Goal: Task Accomplishment & Management: Use online tool/utility

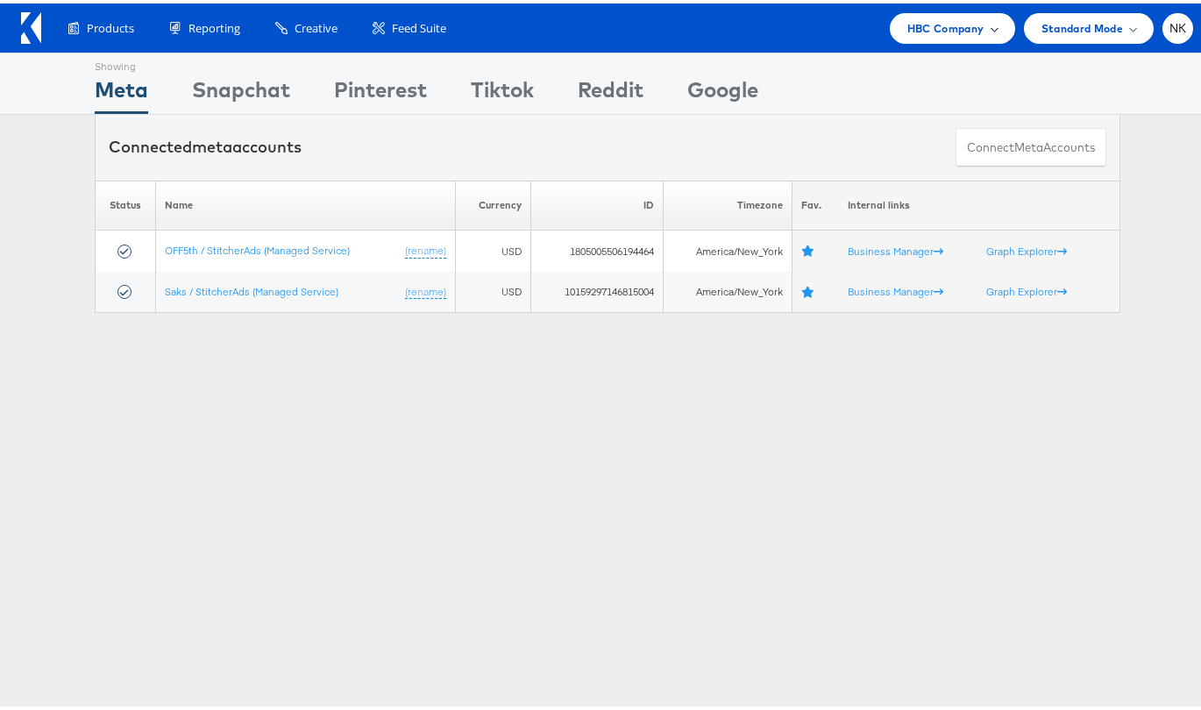
click at [989, 24] on span at bounding box center [993, 24] width 9 height 9
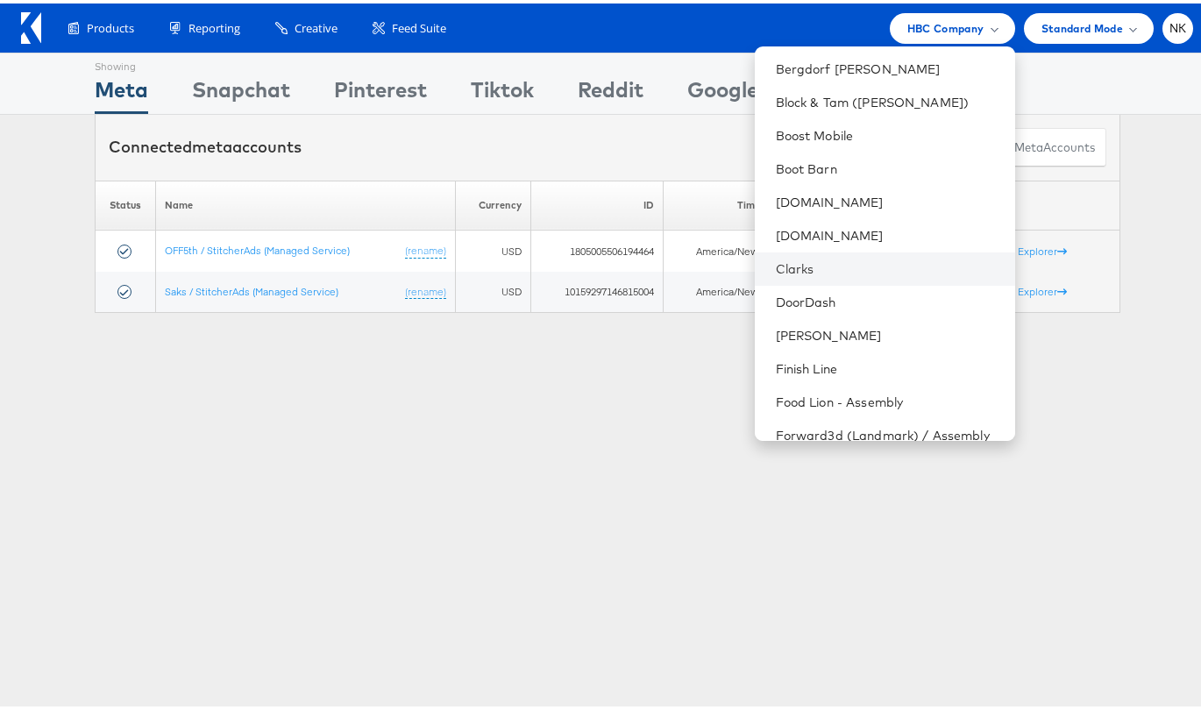
scroll to position [443, 0]
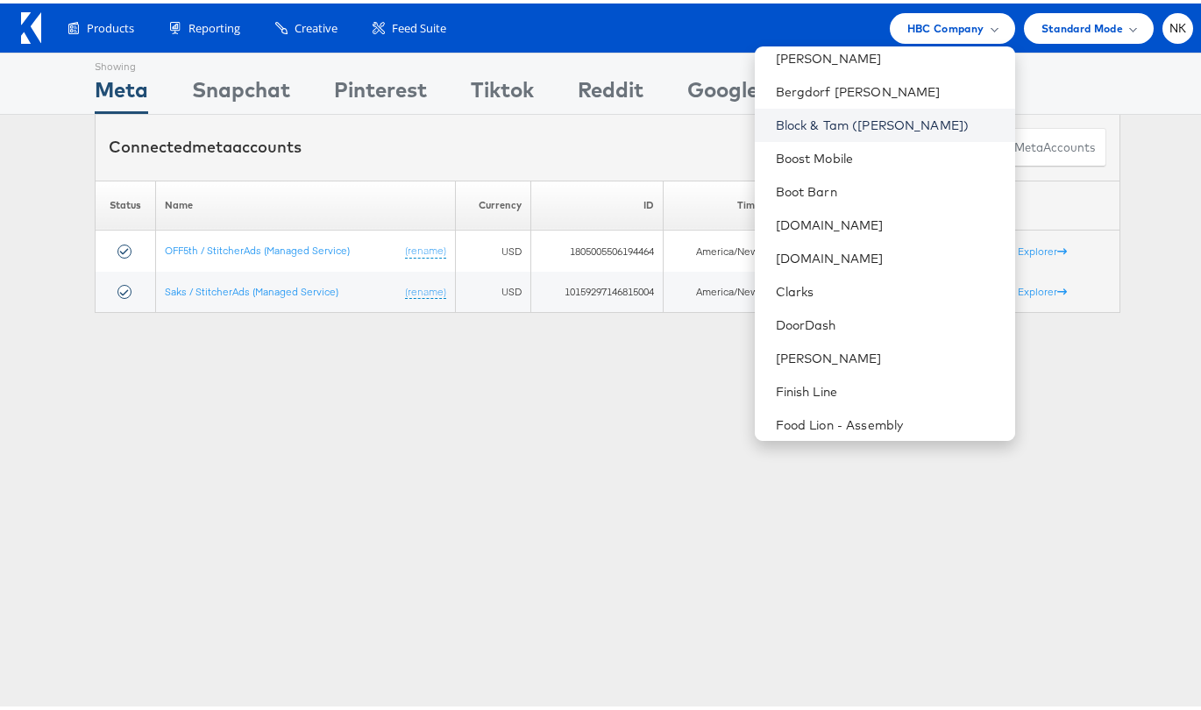
click at [809, 126] on link "Block & Tam (Veronica Beard)" at bounding box center [888, 122] width 225 height 18
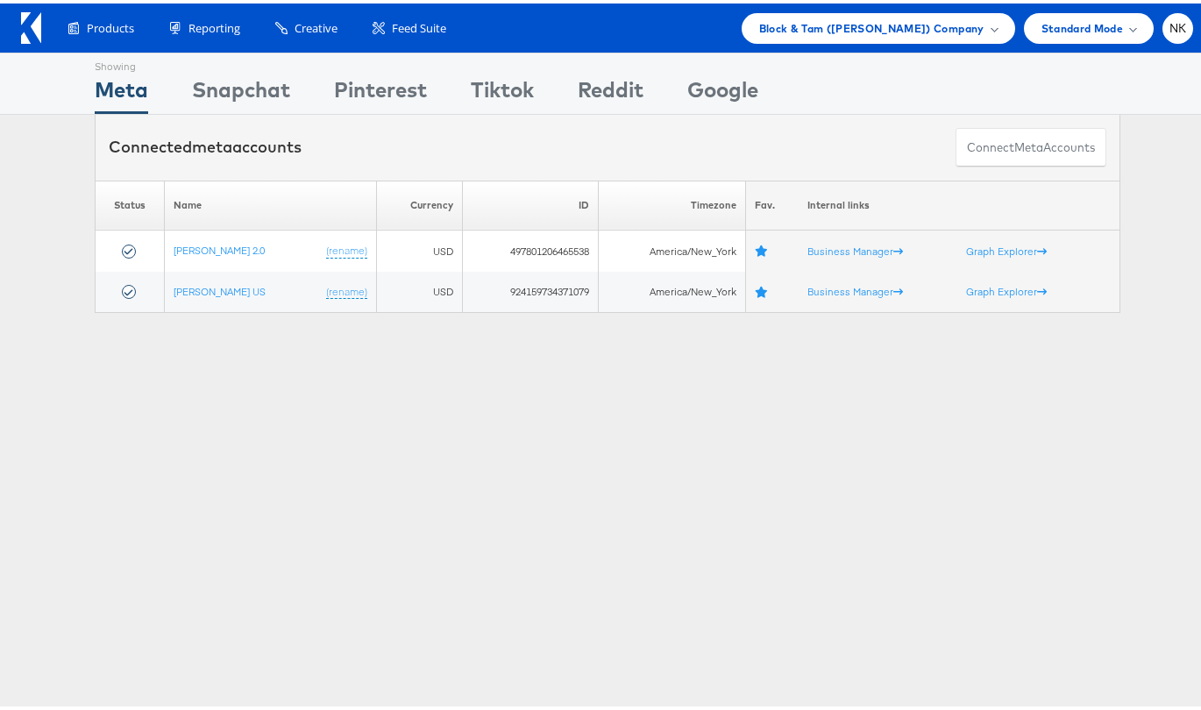
click at [43, 135] on div "Connected meta accounts Connect meta Accounts" at bounding box center [607, 144] width 1214 height 66
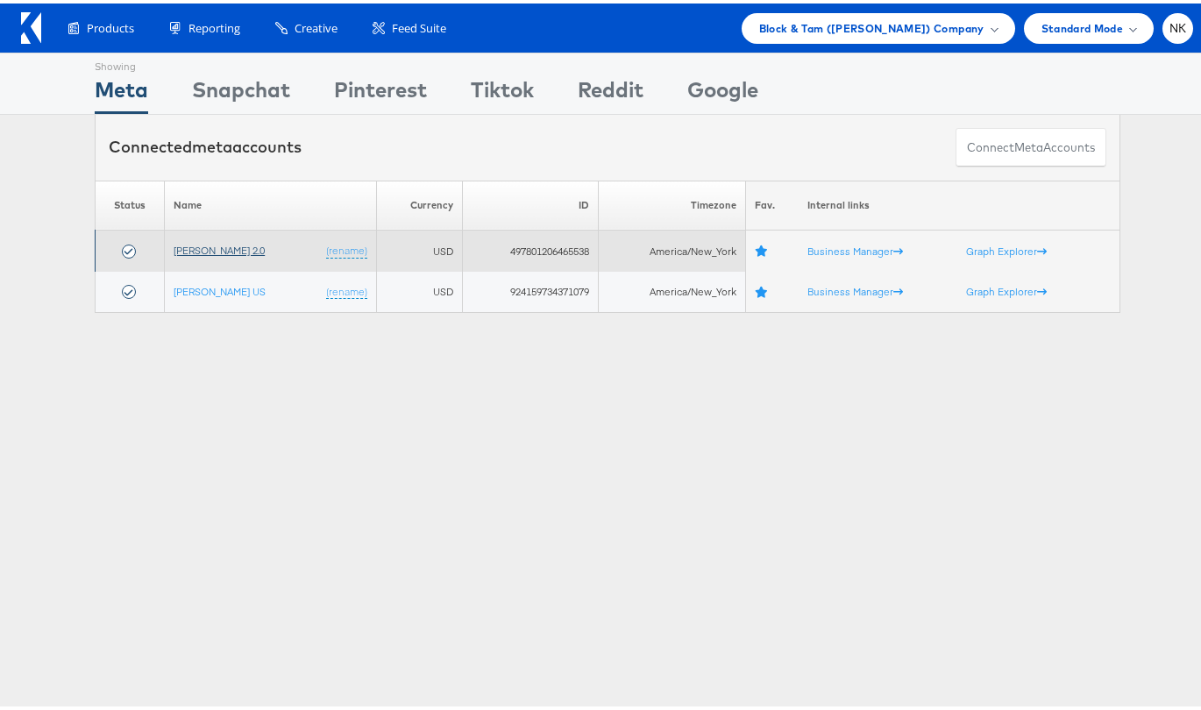
click at [246, 242] on link "Veronica Beard 2.0" at bounding box center [219, 246] width 91 height 13
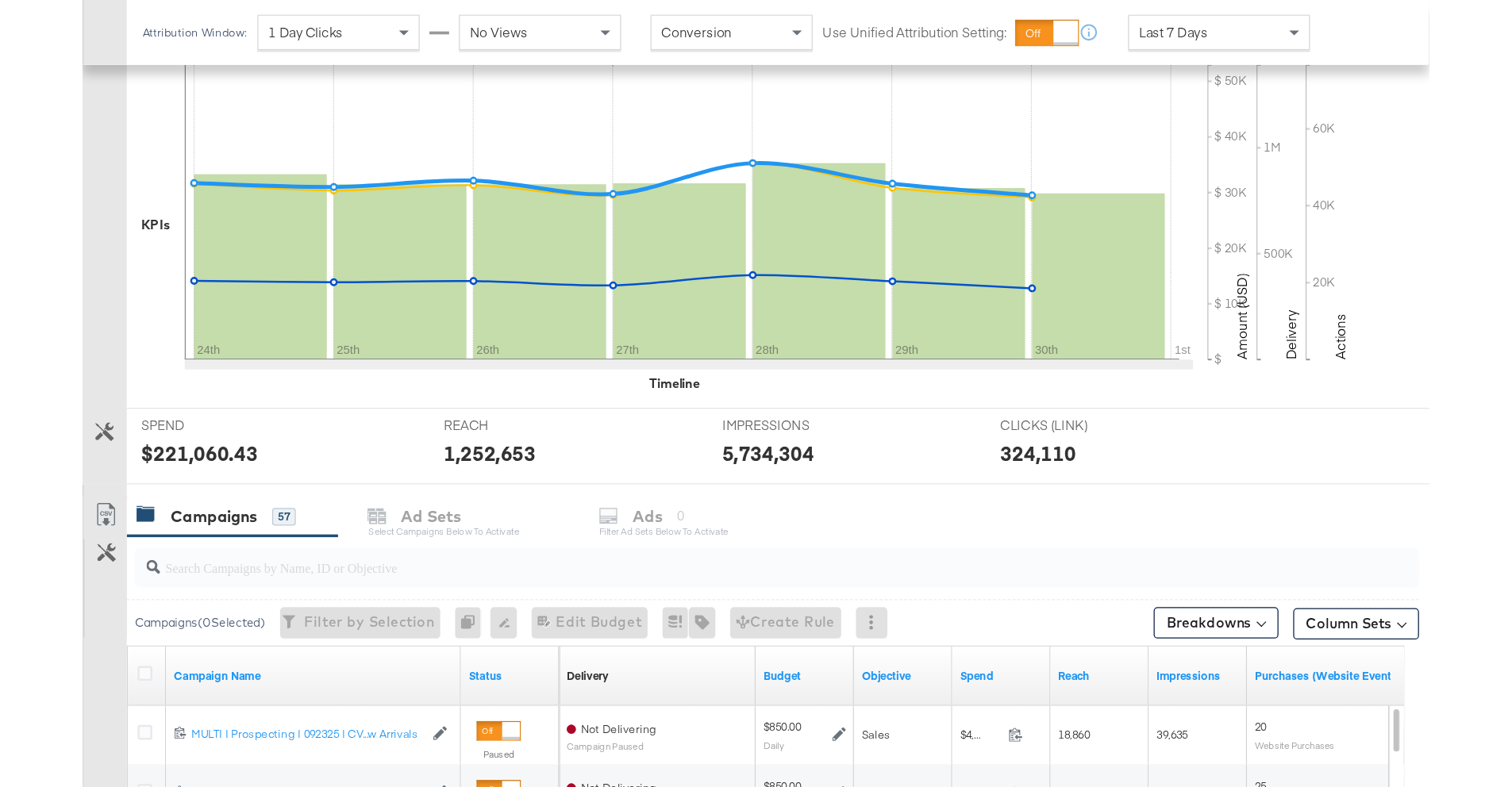
scroll to position [408, 0]
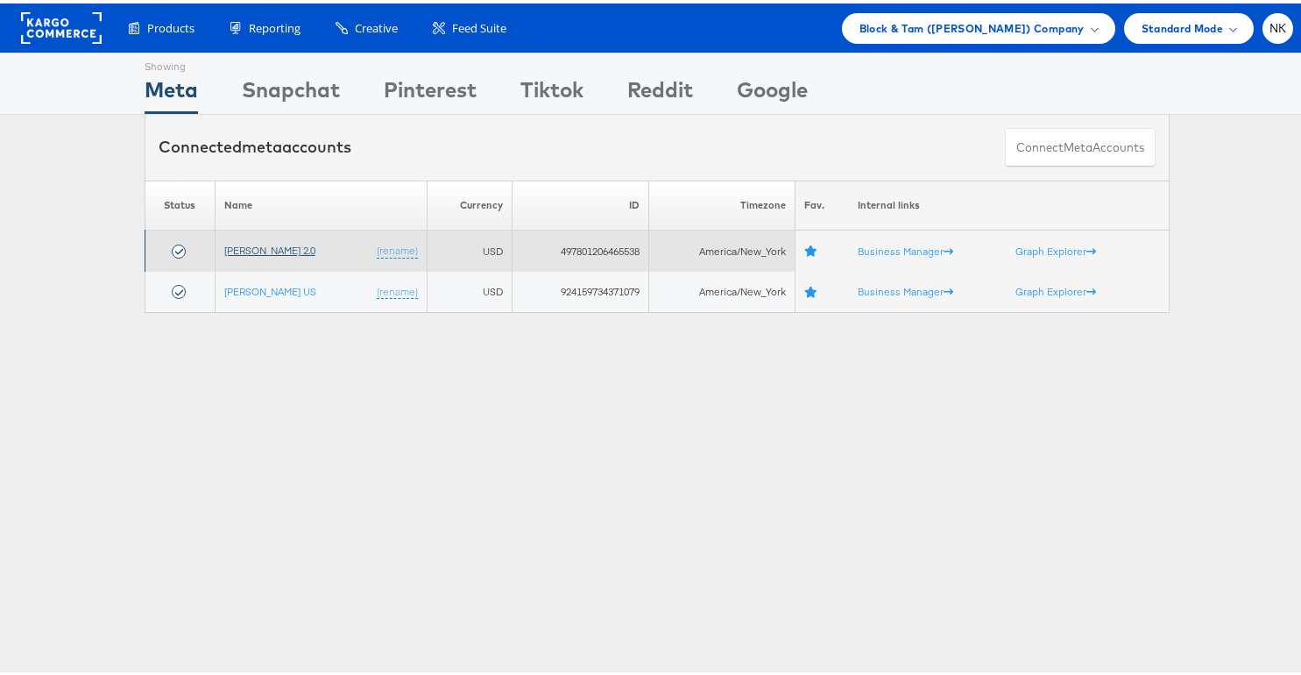
click at [275, 246] on link "[PERSON_NAME] 2.0" at bounding box center [269, 246] width 91 height 13
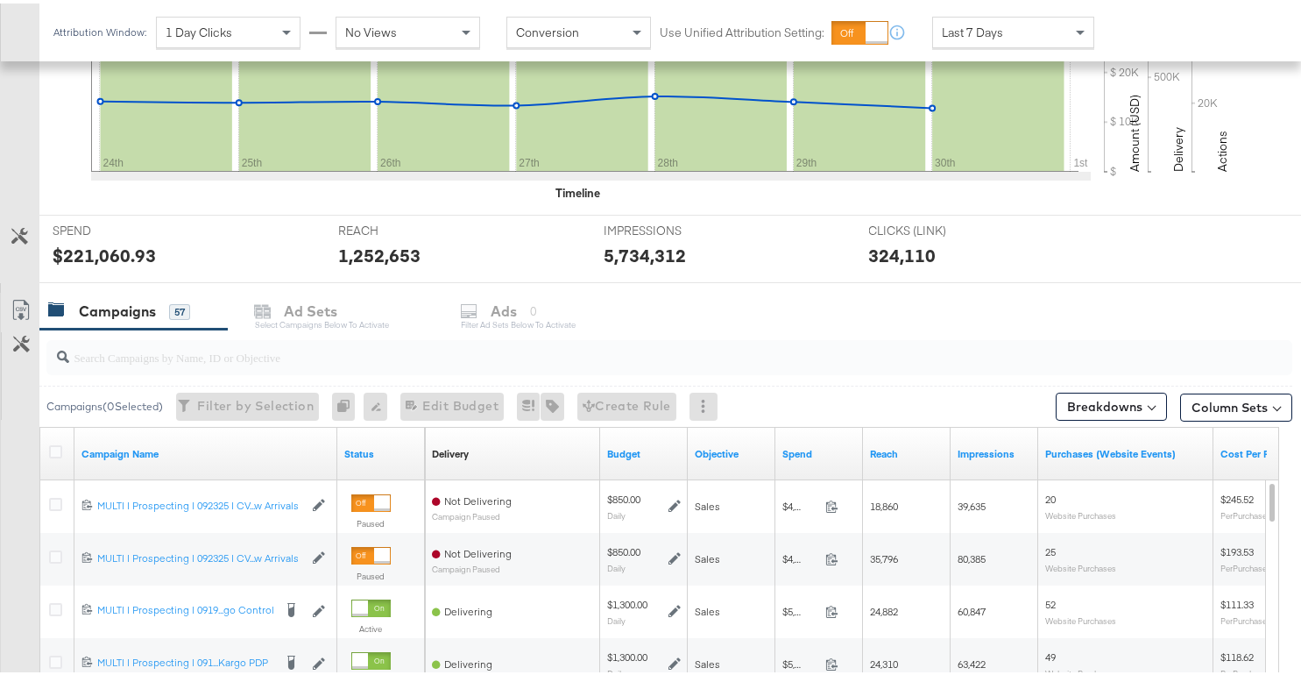
scroll to position [525, 0]
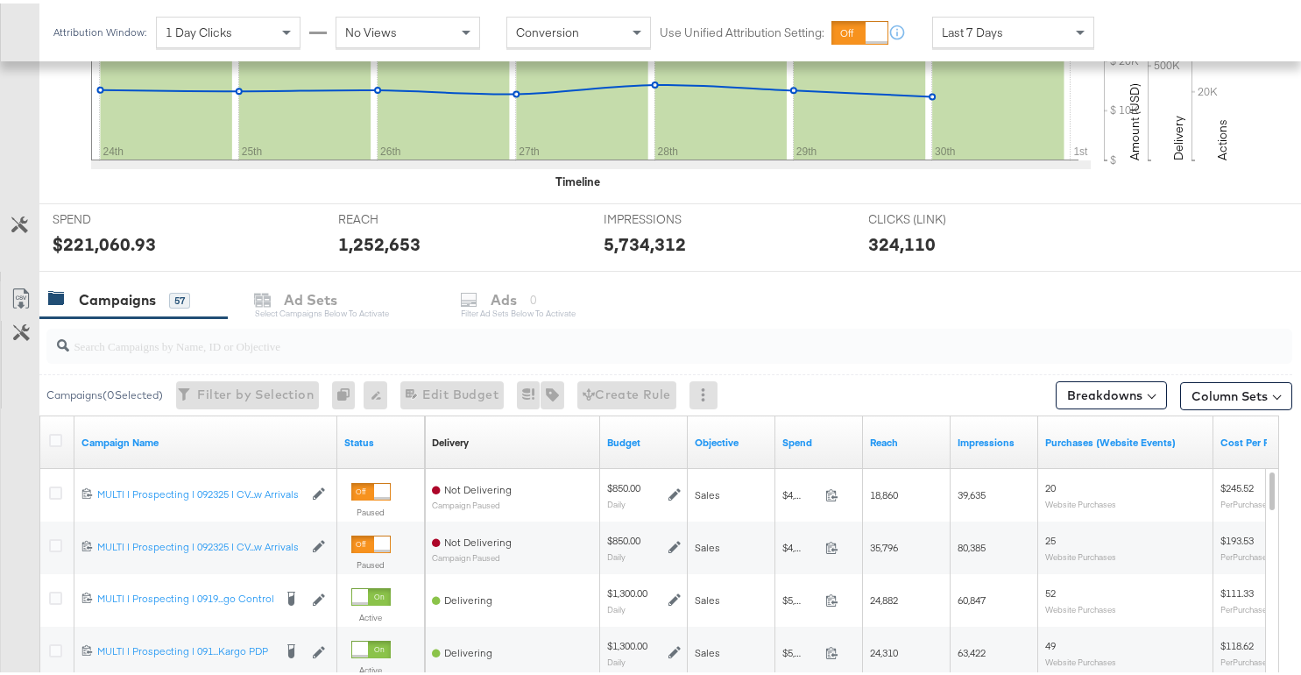
click at [264, 214] on div "SPEND SPEND $221,060.93" at bounding box center [182, 234] width 287 height 67
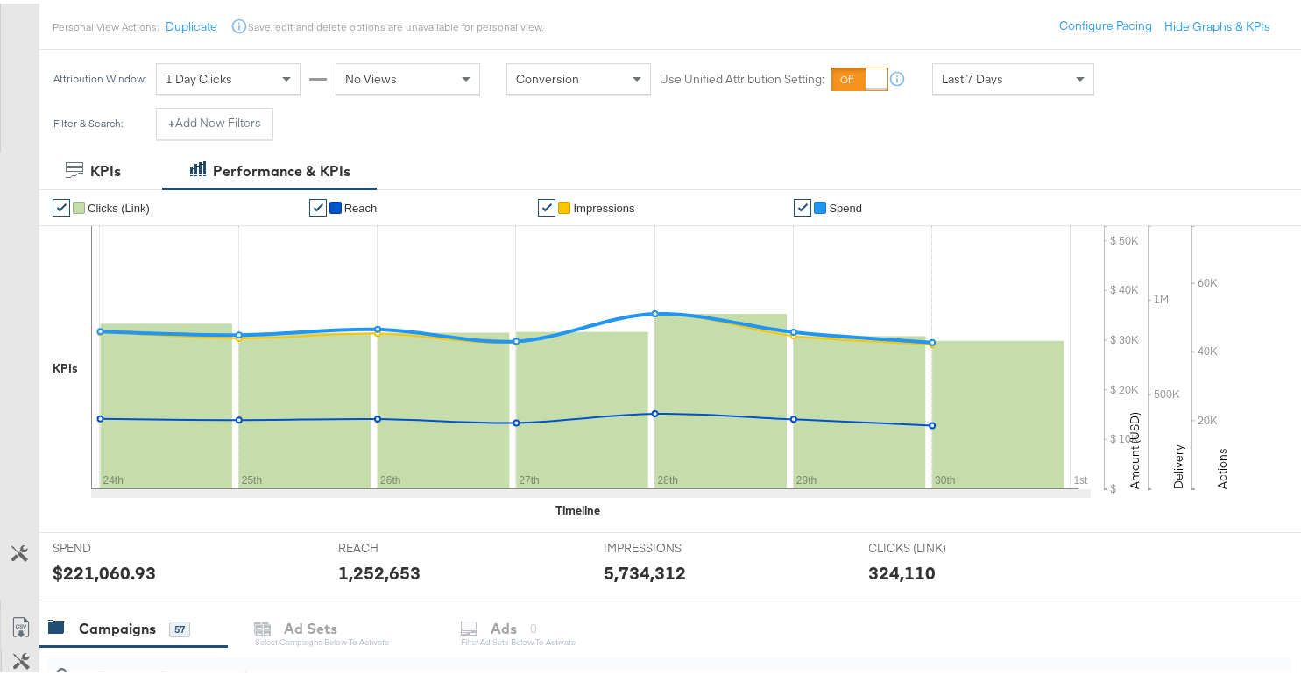
scroll to position [508, 0]
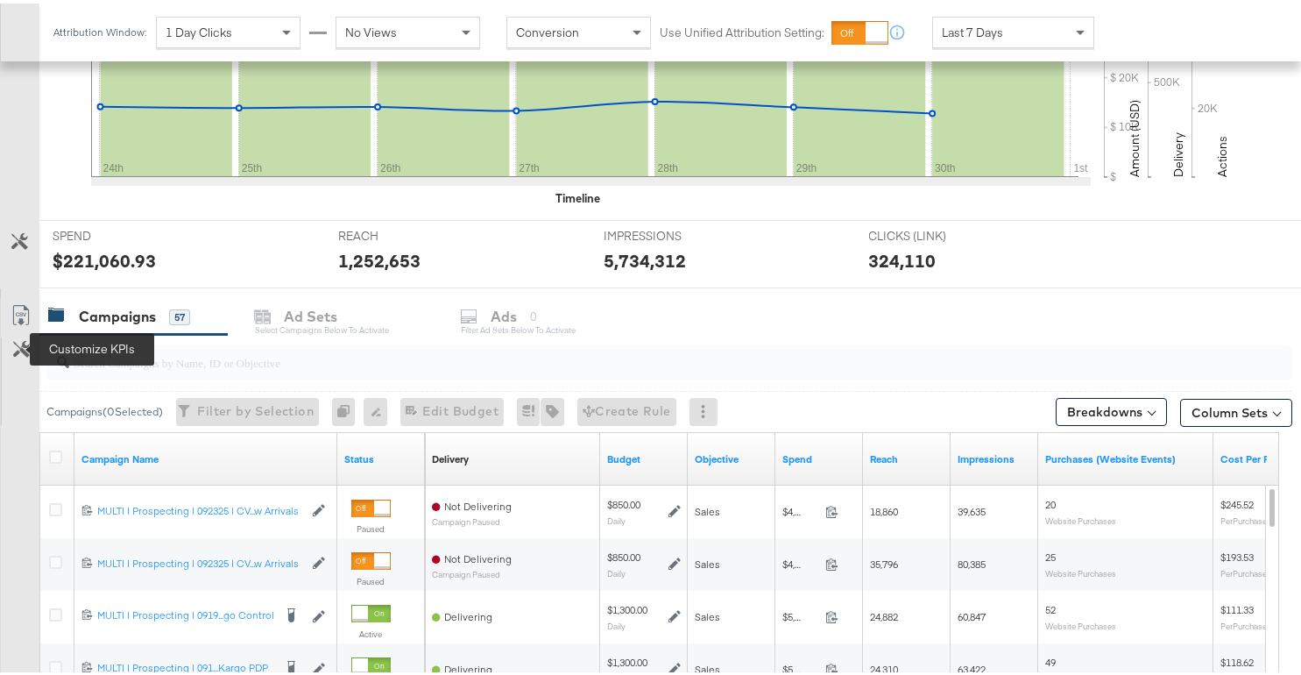
click at [28, 343] on icon at bounding box center [21, 345] width 17 height 17
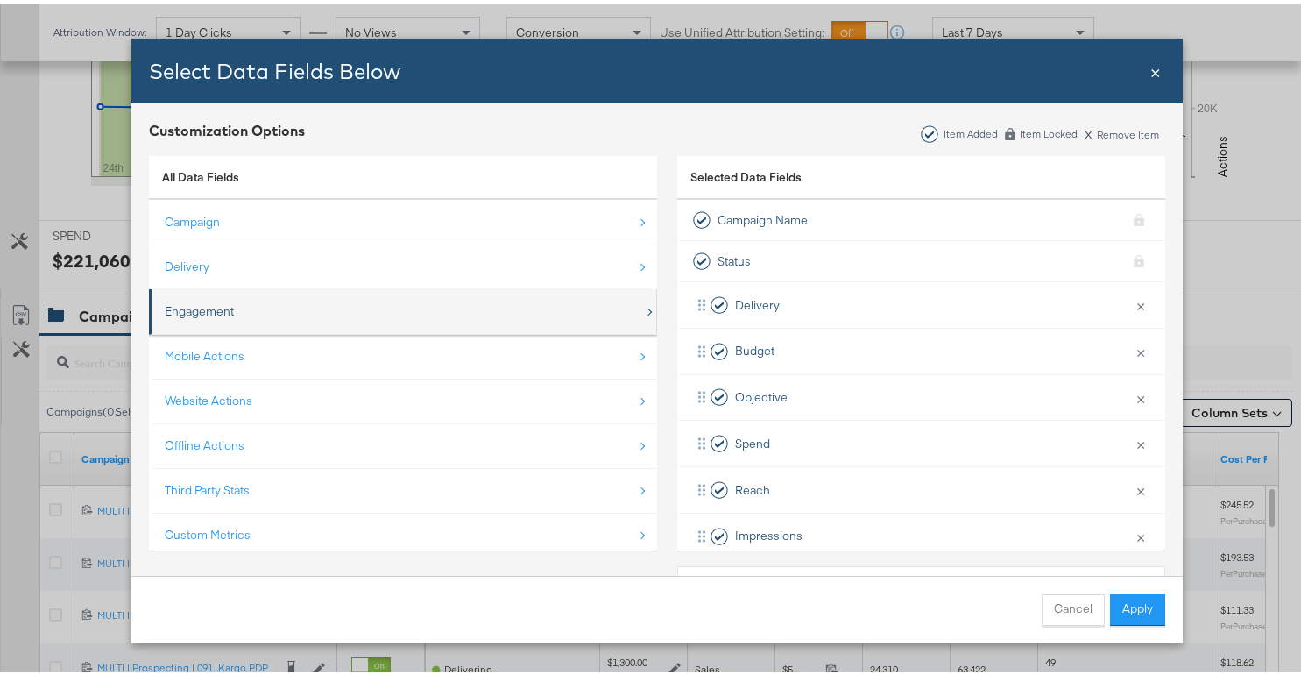
scroll to position [25, 0]
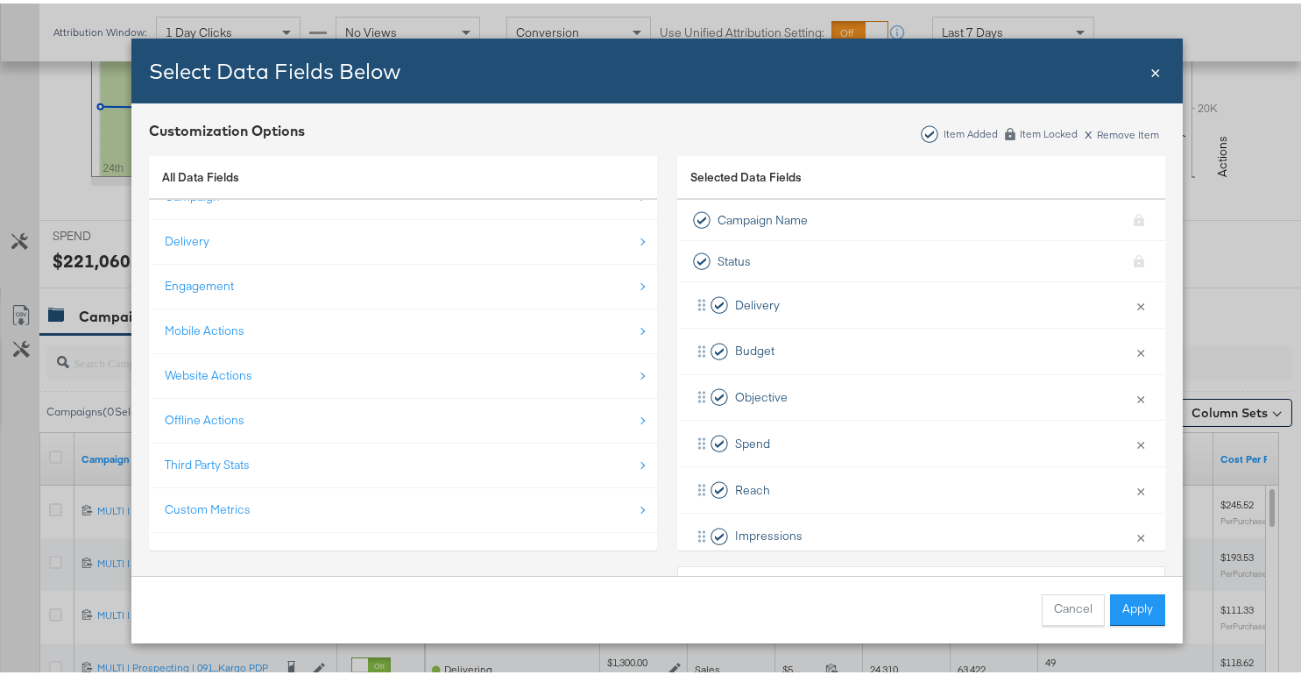
click at [1158, 67] on div "Select Data Fields Below Close ×" at bounding box center [657, 67] width 1052 height 65
click at [1154, 69] on span "×" at bounding box center [1156, 67] width 11 height 24
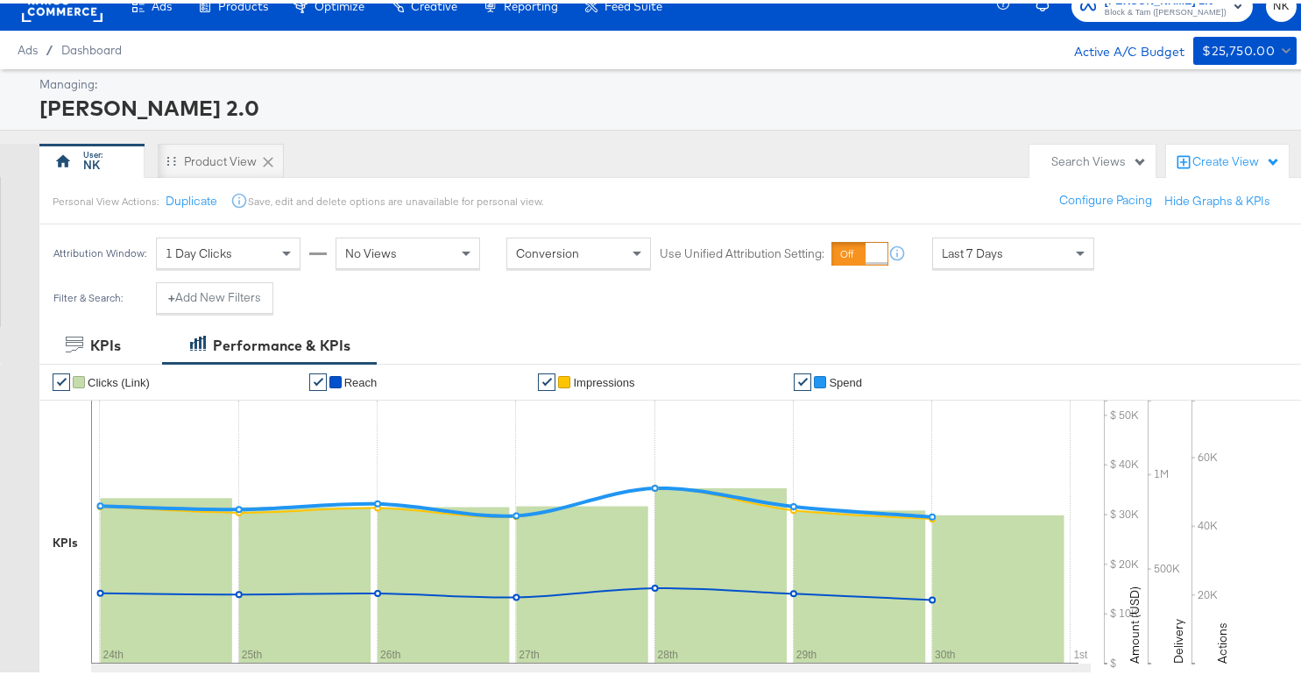
scroll to position [495, 0]
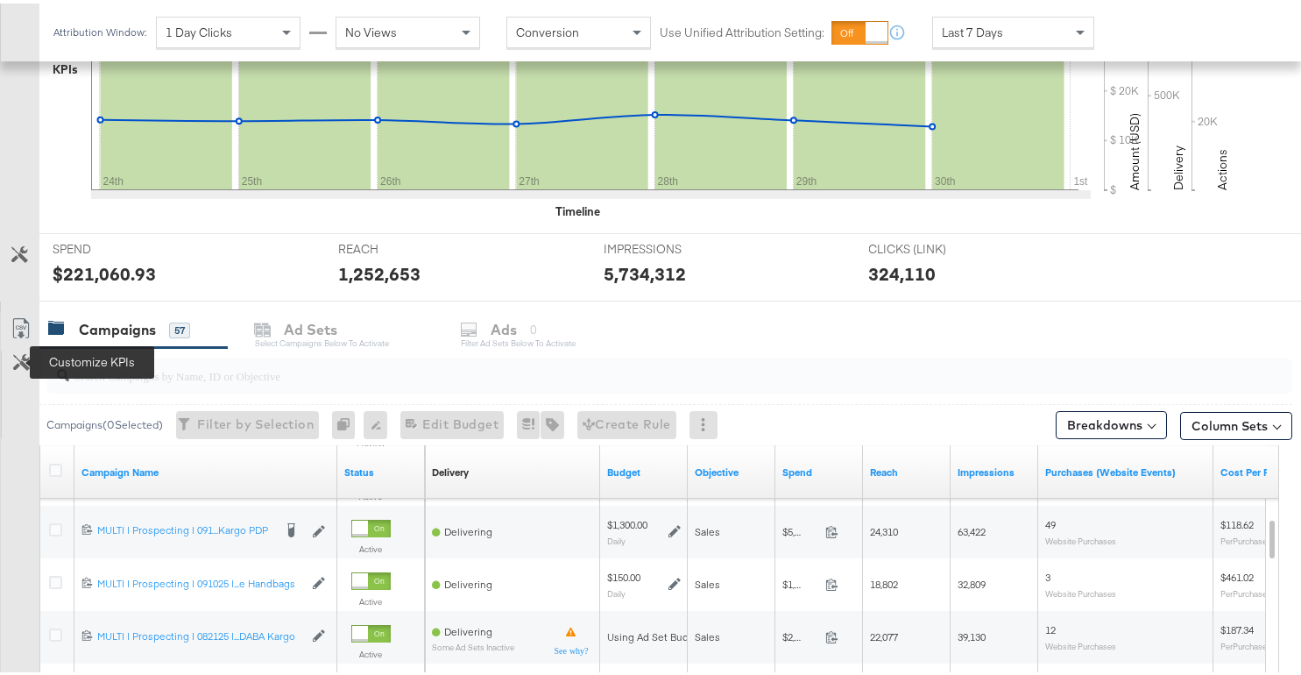
click at [19, 358] on icon at bounding box center [21, 359] width 17 height 17
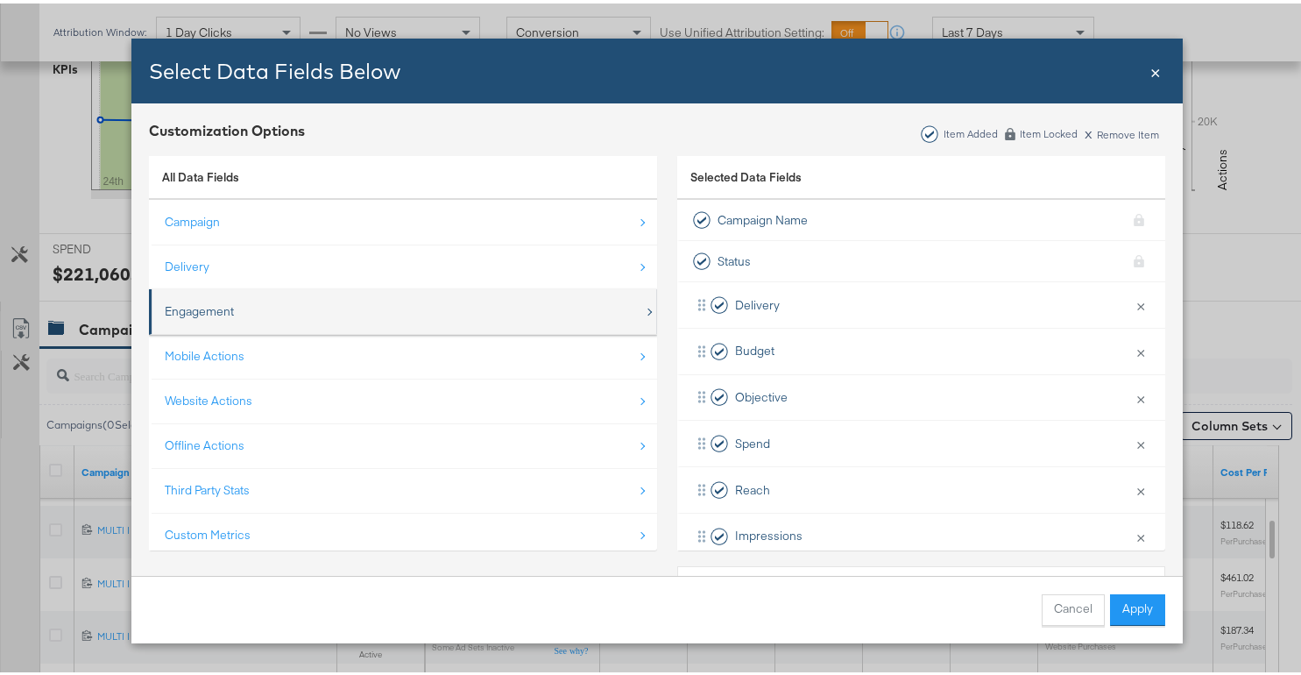
scroll to position [25, 0]
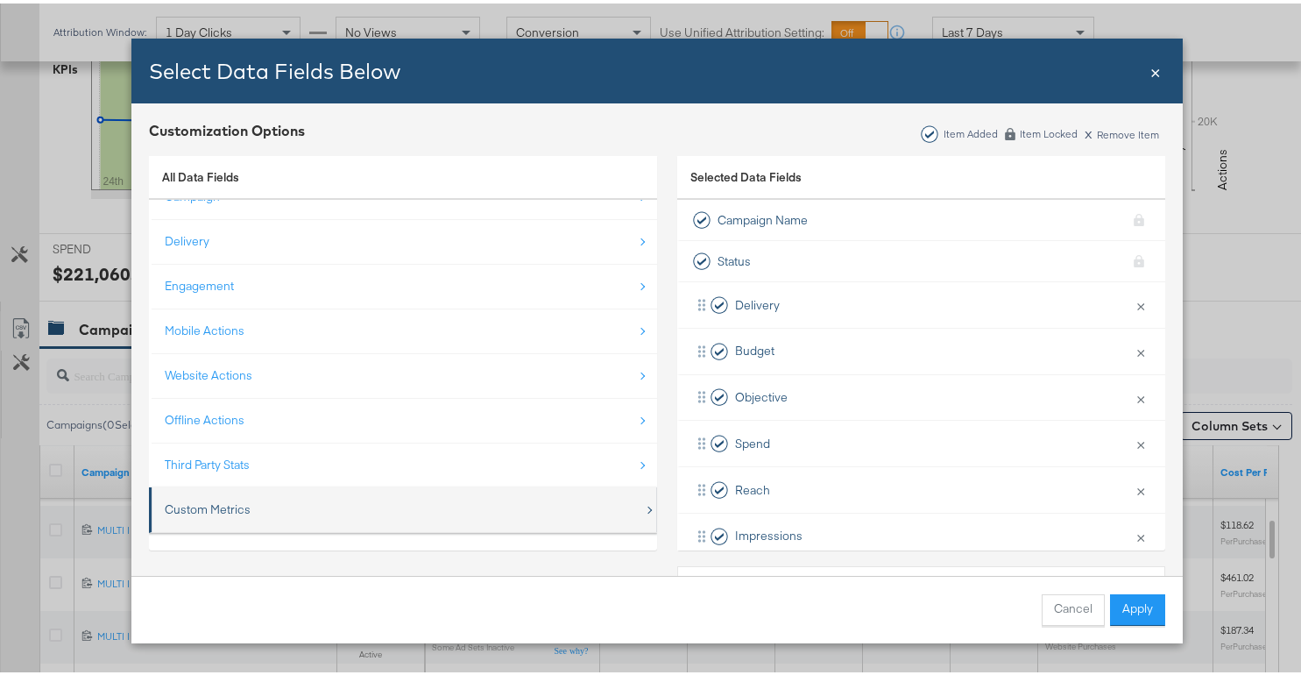
click at [254, 497] on div "Custom Metrics" at bounding box center [404, 506] width 479 height 36
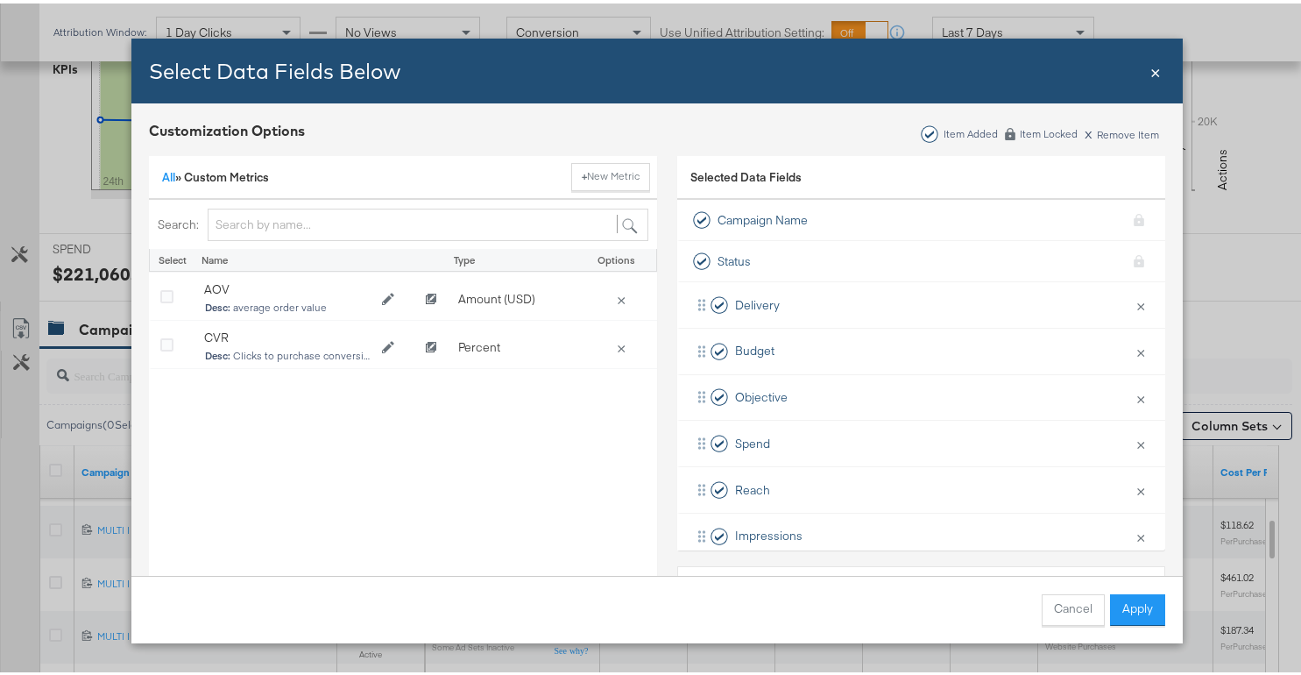
click at [168, 177] on span "All »" at bounding box center [173, 174] width 22 height 16
click at [167, 174] on link "All" at bounding box center [168, 174] width 13 height 16
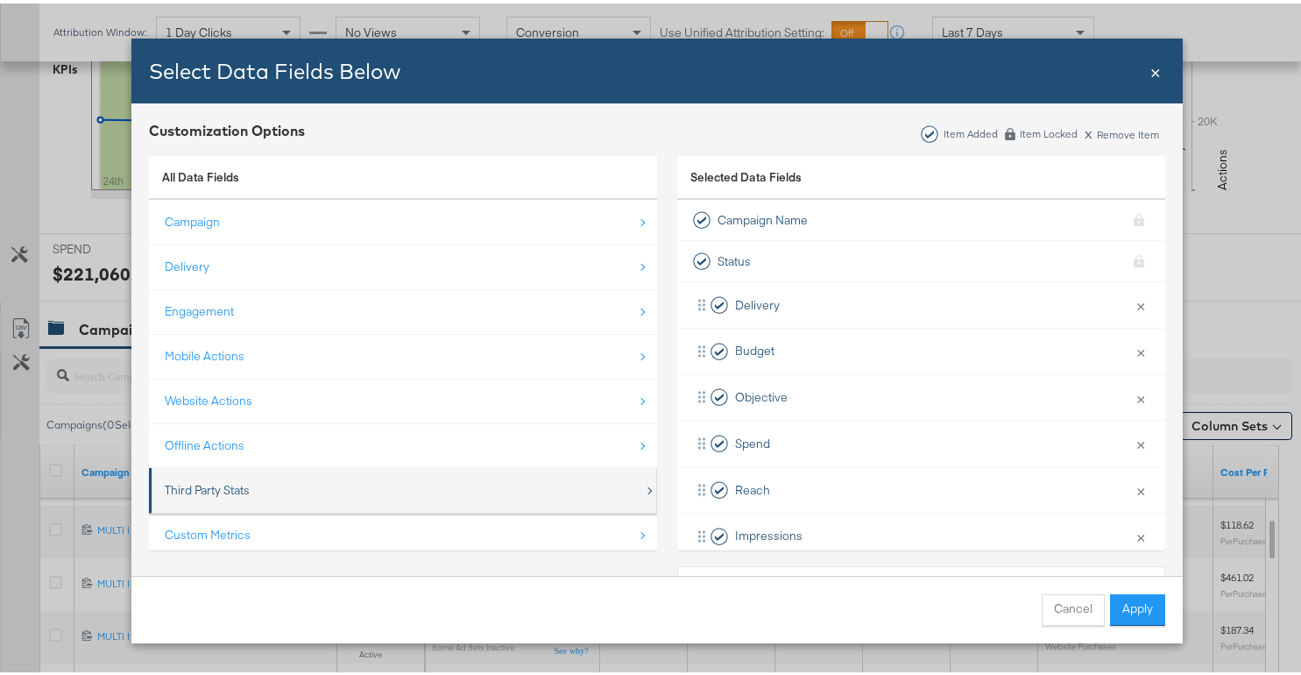
click at [322, 490] on div "Third Party Stats" at bounding box center [404, 487] width 479 height 36
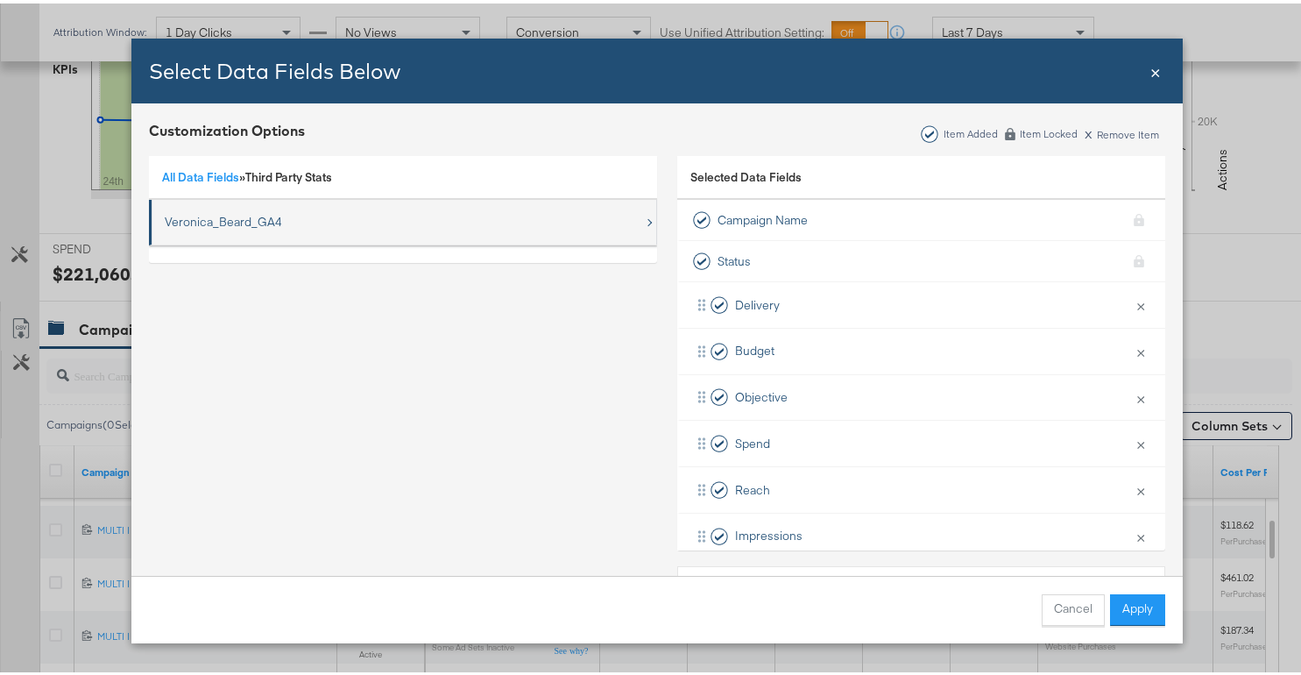
click at [276, 208] on div "Veronica_Beard_GA4" at bounding box center [404, 219] width 479 height 36
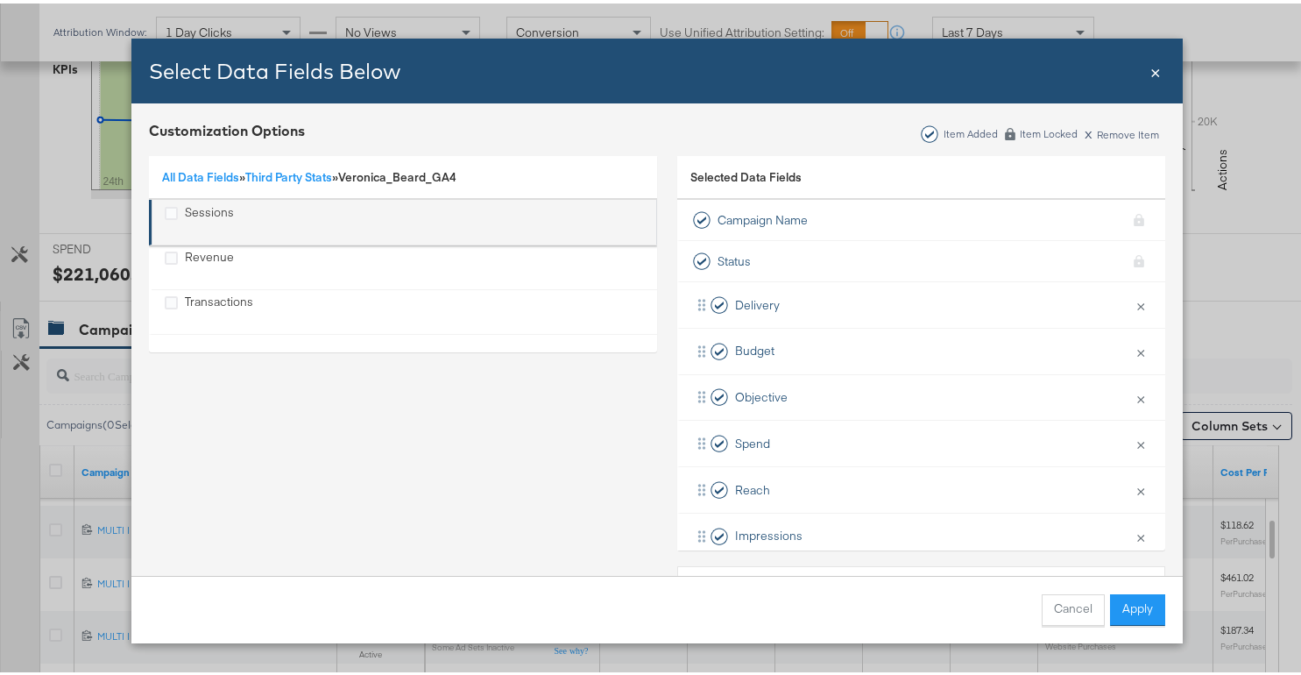
click at [264, 227] on div "Sessions" at bounding box center [404, 219] width 479 height 36
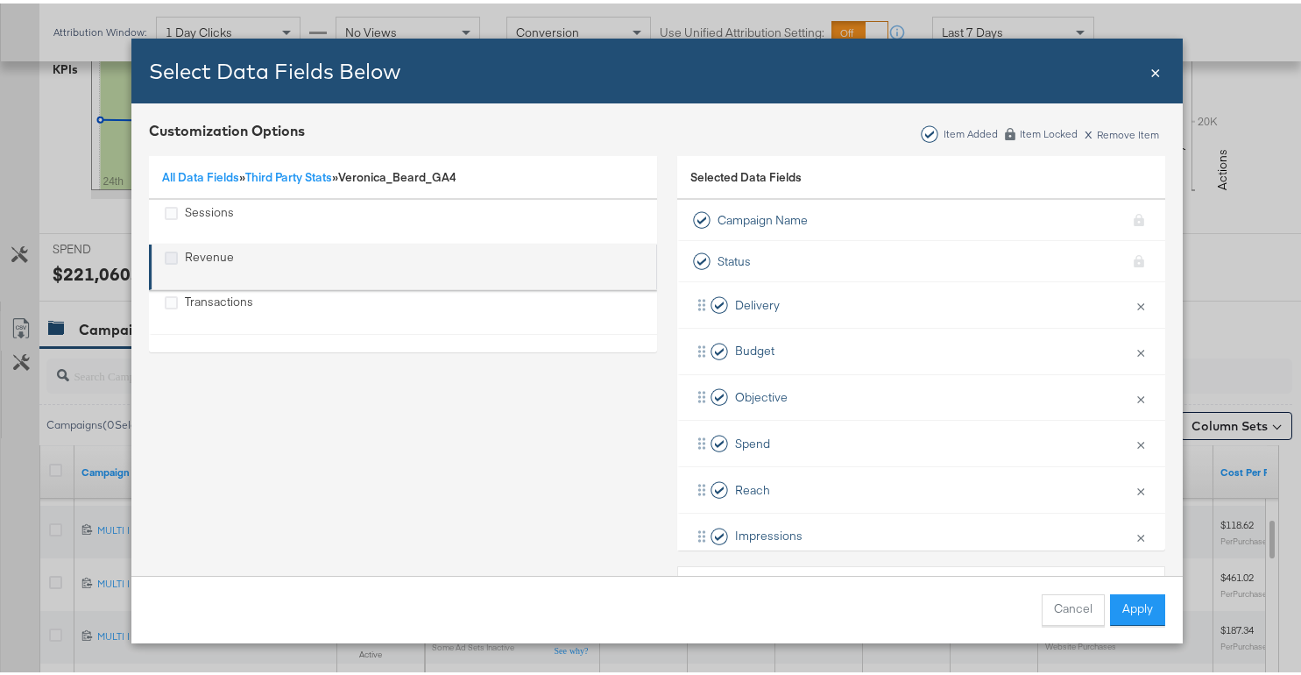
click at [165, 255] on icon "Revenue" at bounding box center [171, 254] width 13 height 13
click at [0, 0] on input "Revenue" at bounding box center [0, 0] width 0 height 0
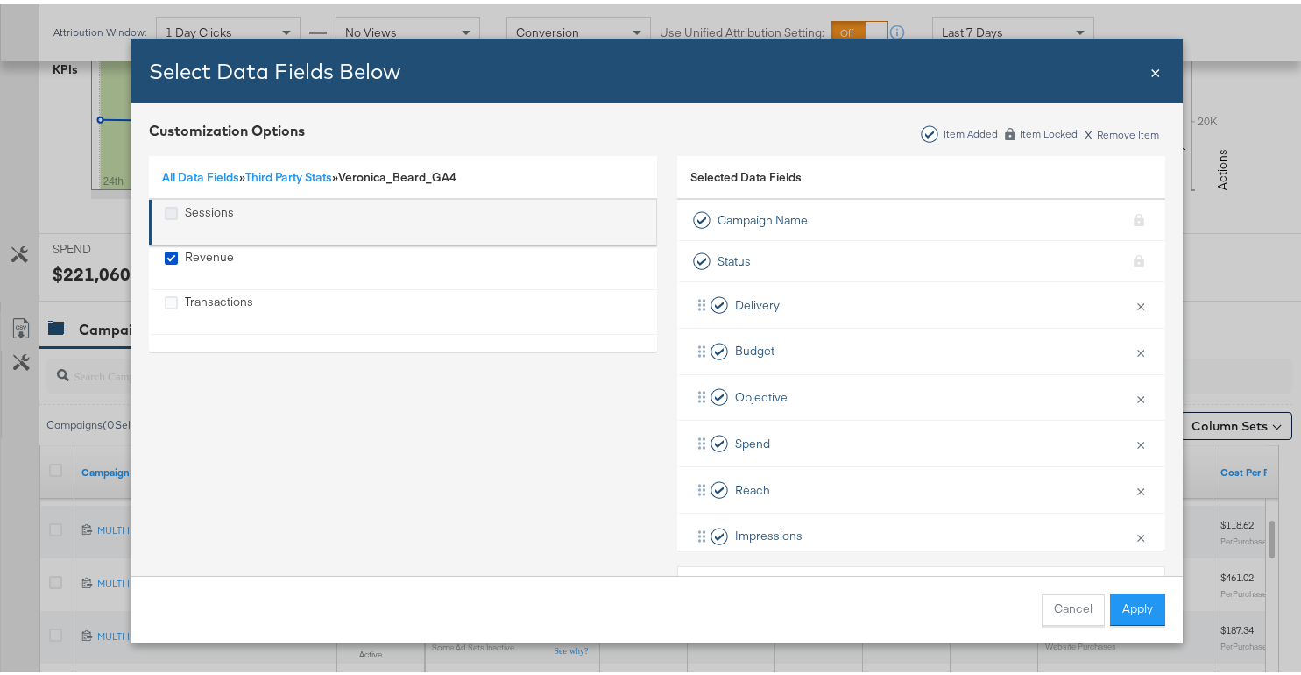
click at [168, 212] on icon "Sessions" at bounding box center [171, 209] width 13 height 13
click at [0, 0] on input "Sessions" at bounding box center [0, 0] width 0 height 0
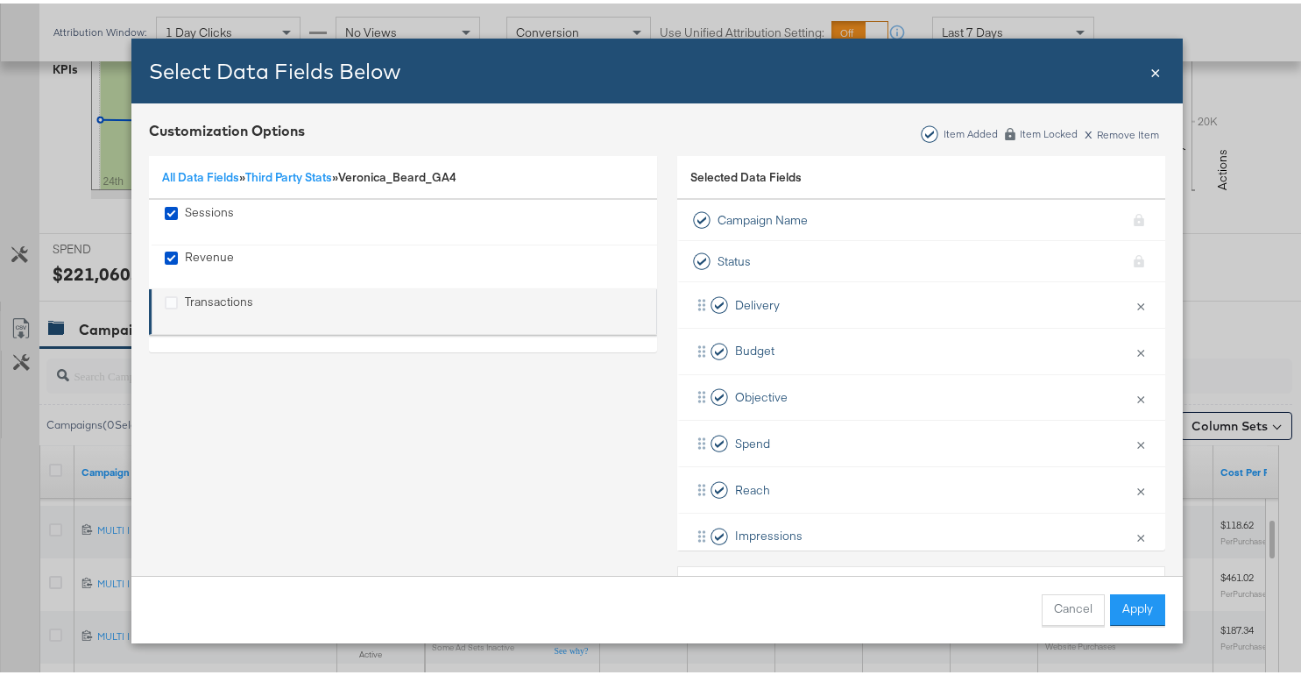
drag, startPoint x: 166, startPoint y: 298, endPoint x: 181, endPoint y: 302, distance: 14.7
click at [166, 299] on icon "Transactions" at bounding box center [171, 299] width 13 height 13
click at [0, 0] on input "Transactions" at bounding box center [0, 0] width 0 height 0
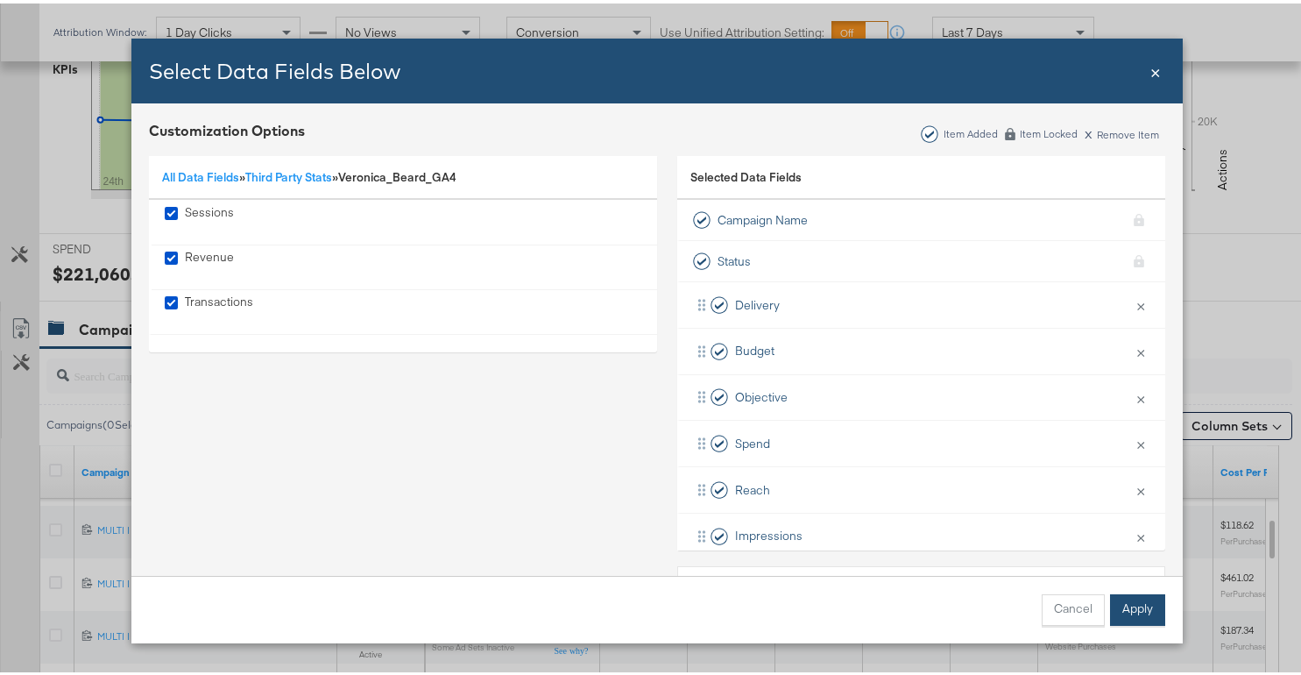
click at [1110, 613] on button "Apply" at bounding box center [1137, 607] width 55 height 32
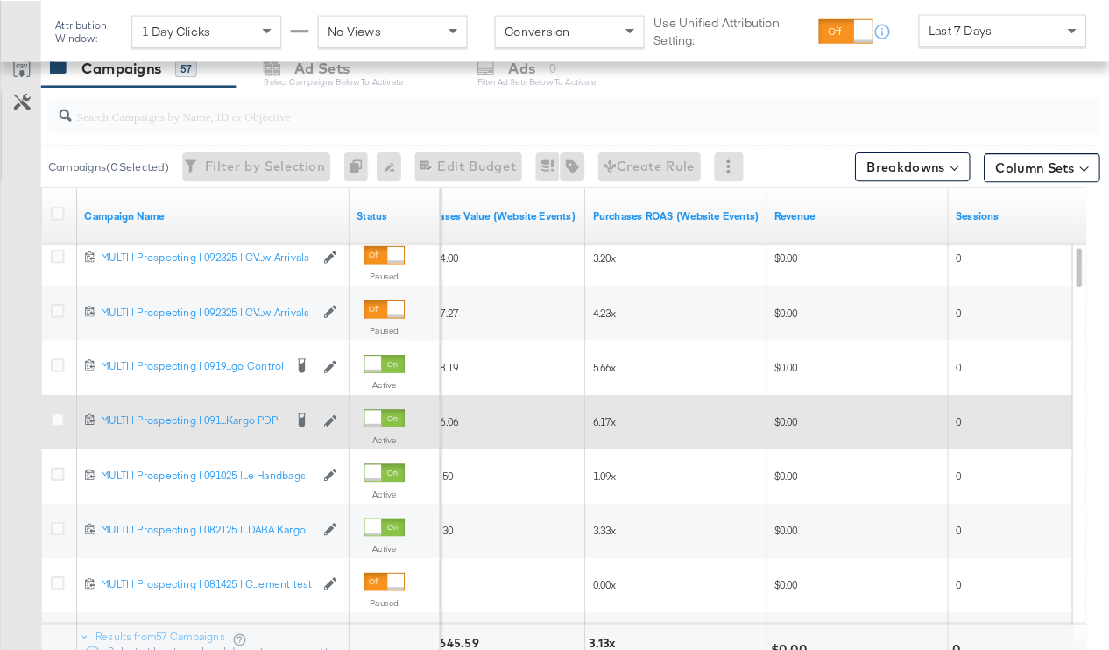
scroll to position [757, 0]
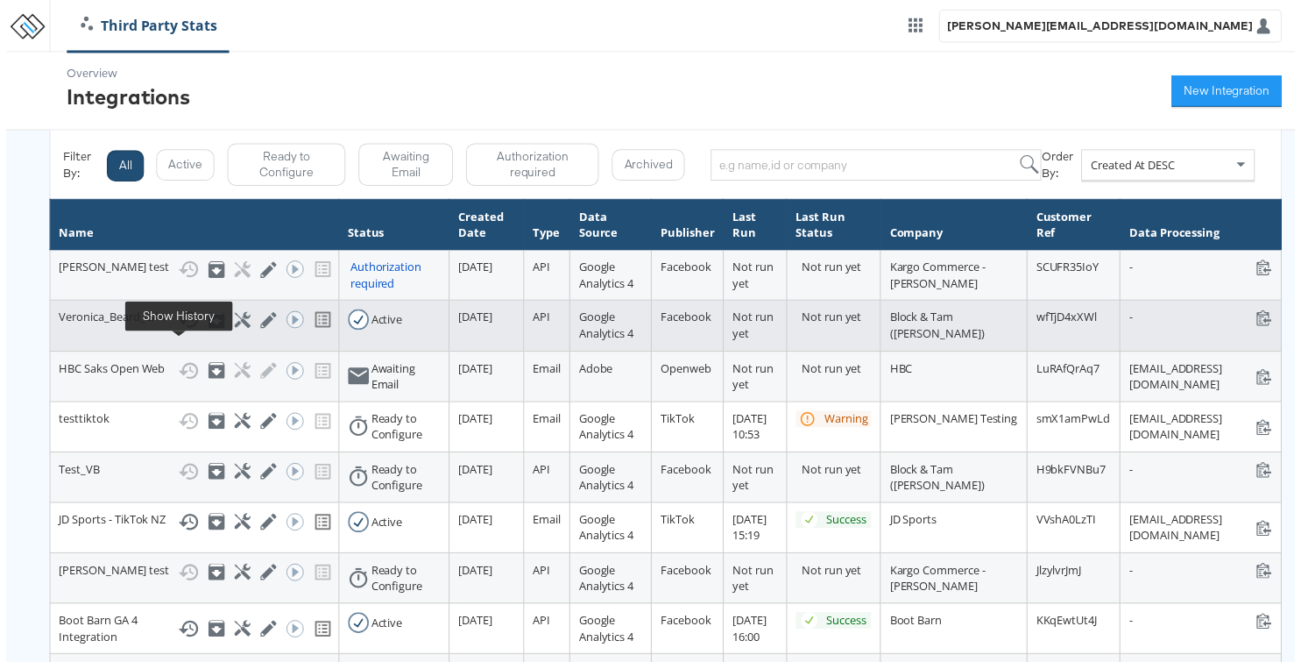
click at [177, 331] on icon at bounding box center [184, 323] width 20 height 17
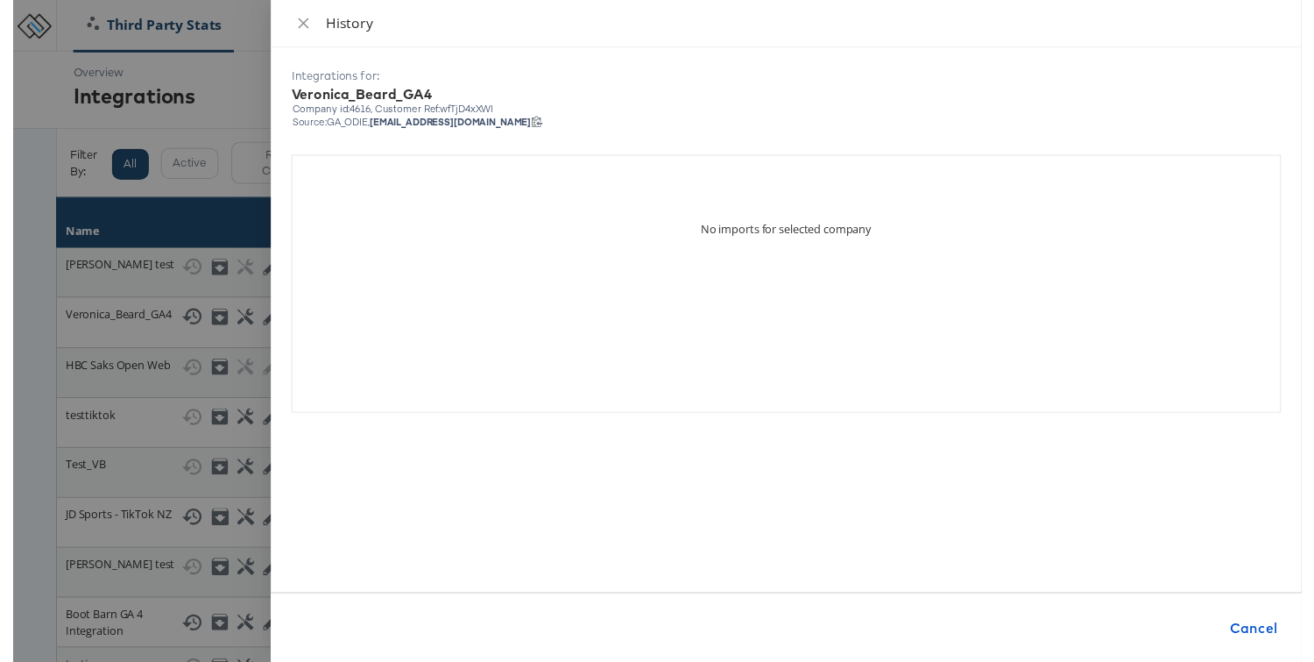
click at [800, 233] on div "No imports for selected company" at bounding box center [789, 200] width 174 height 83
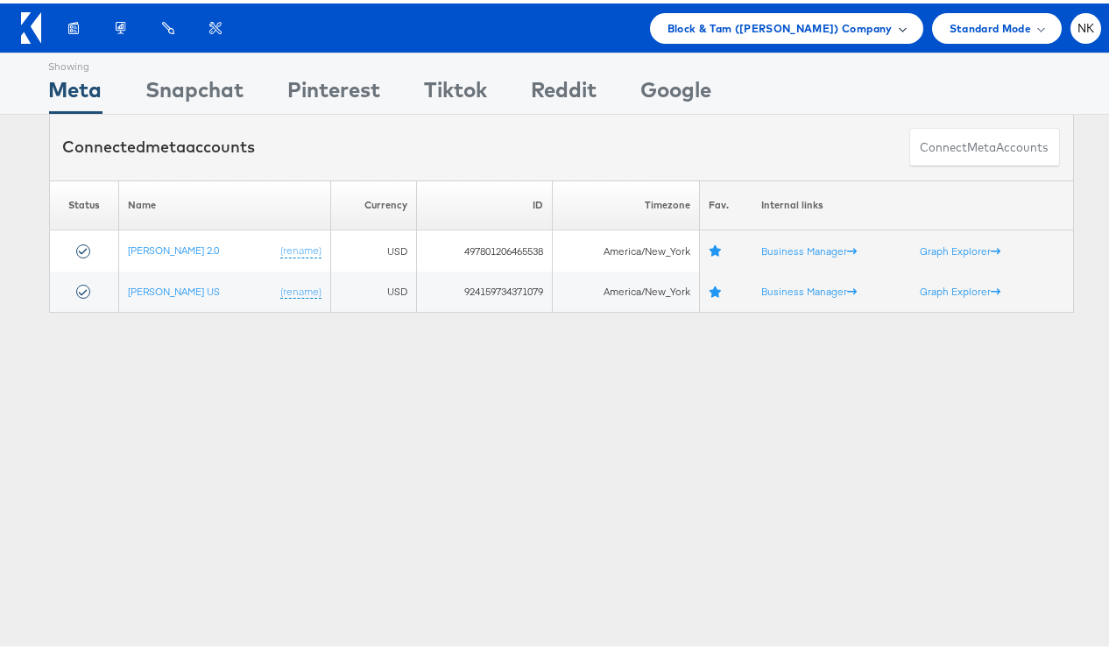
click at [681, 28] on span "Block & Tam (Veronica Beard) Company" at bounding box center [780, 25] width 225 height 18
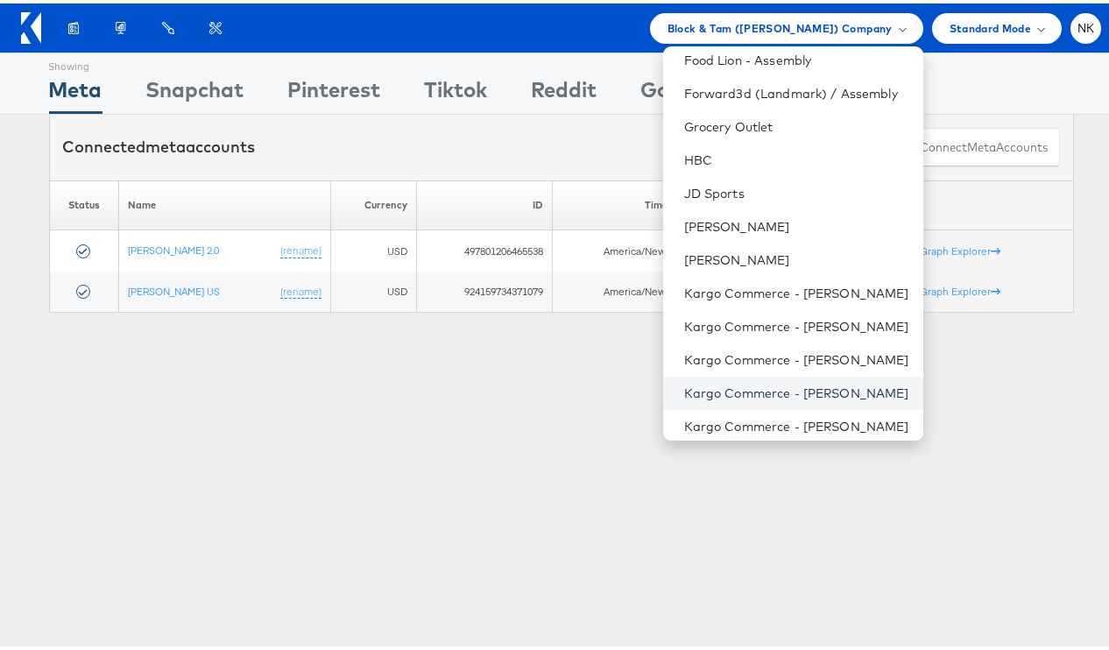
scroll to position [797, 0]
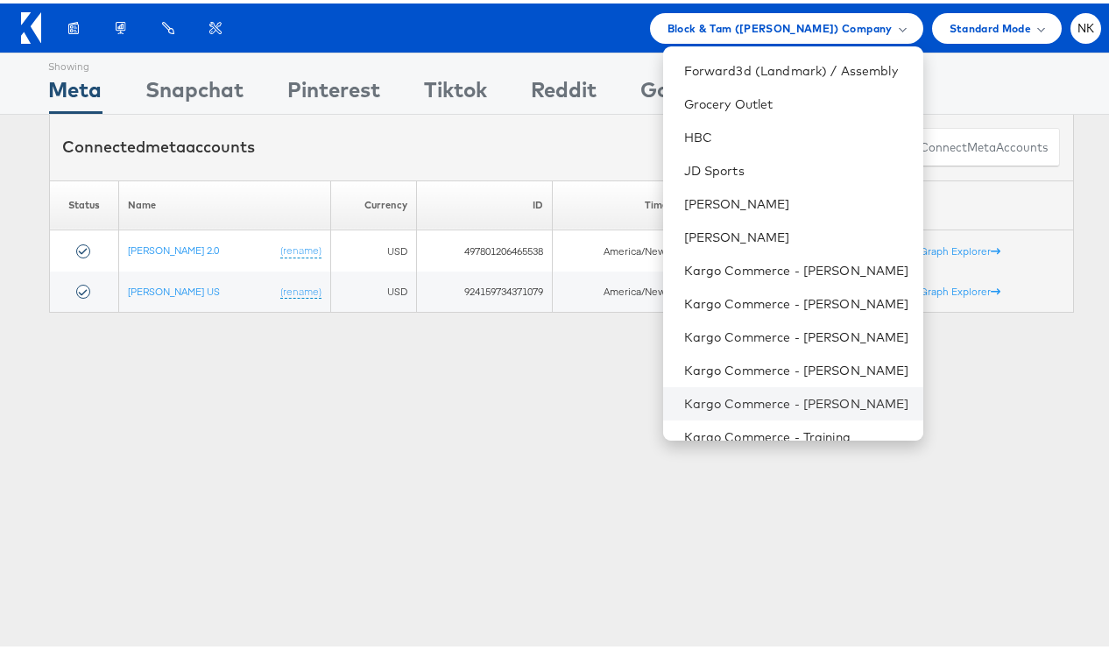
click at [820, 390] on li "Kargo Commerce - [PERSON_NAME]" at bounding box center [793, 400] width 260 height 33
click at [807, 396] on link "Kargo Commerce - [PERSON_NAME]" at bounding box center [796, 401] width 225 height 18
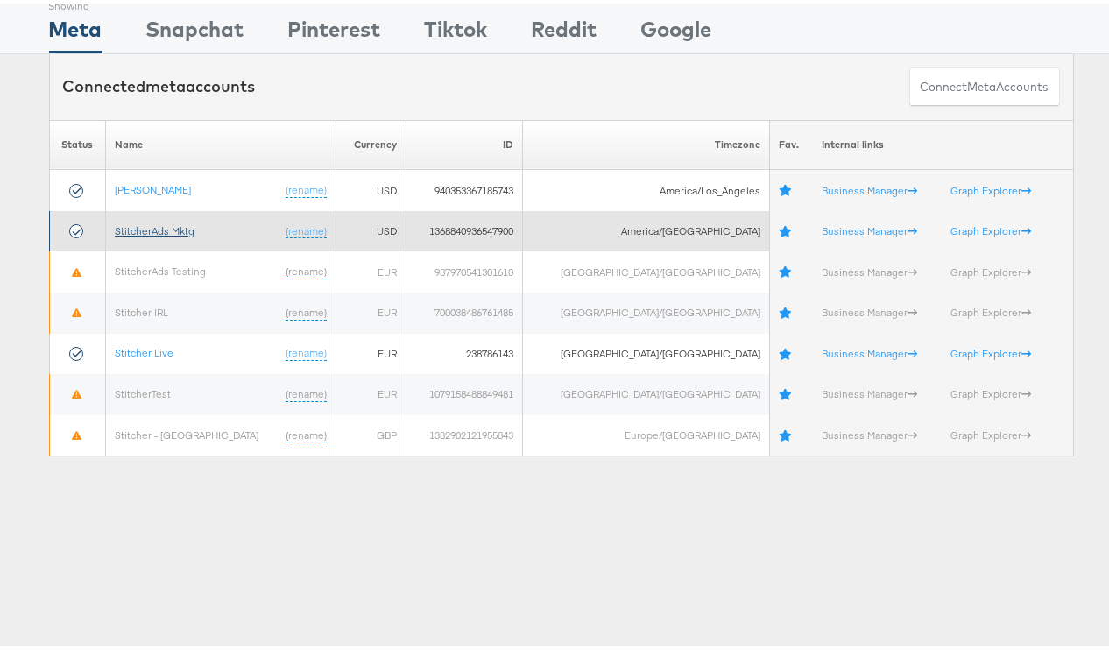
scroll to position [49, 0]
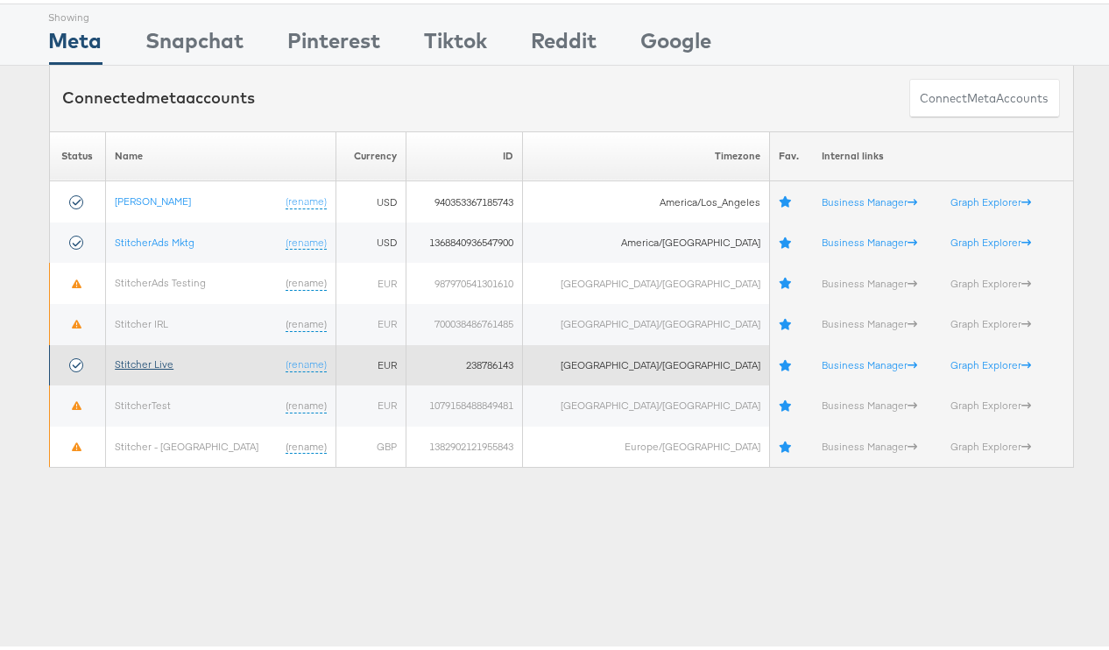
click at [151, 365] on link "Stitcher Live" at bounding box center [144, 360] width 59 height 13
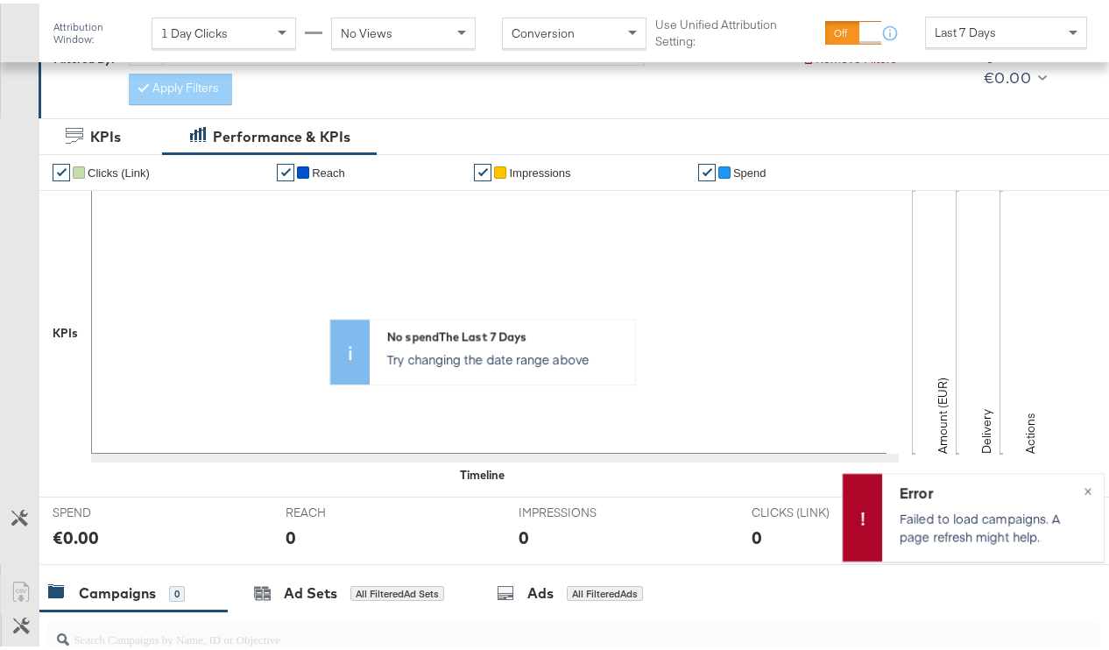
scroll to position [117, 0]
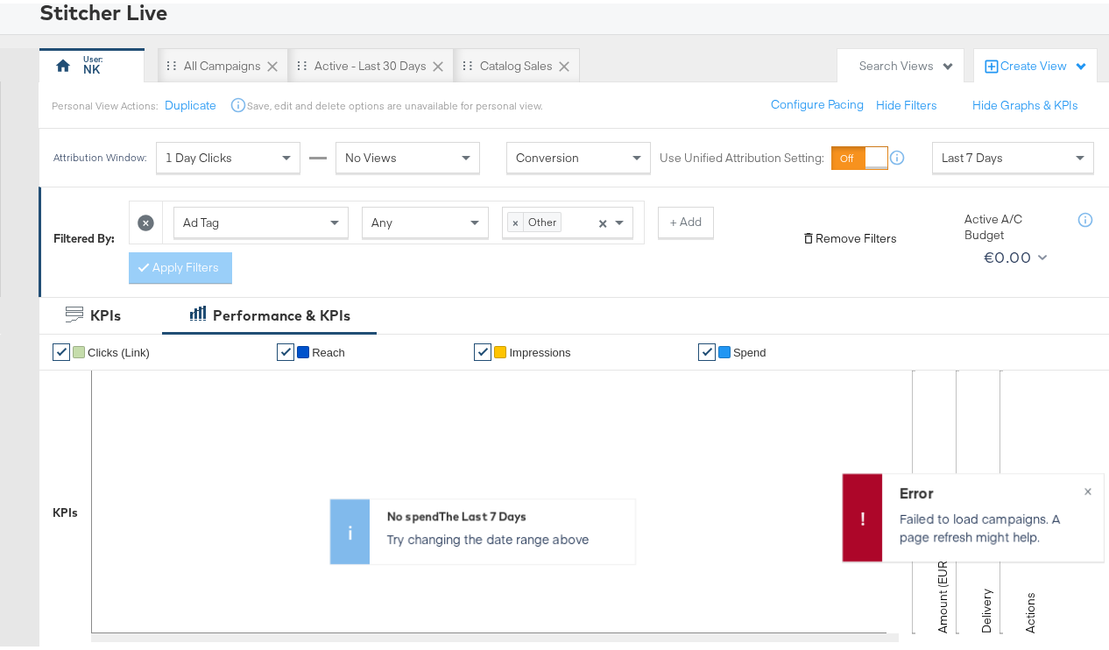
click at [867, 237] on button "Remove Filters" at bounding box center [850, 235] width 96 height 17
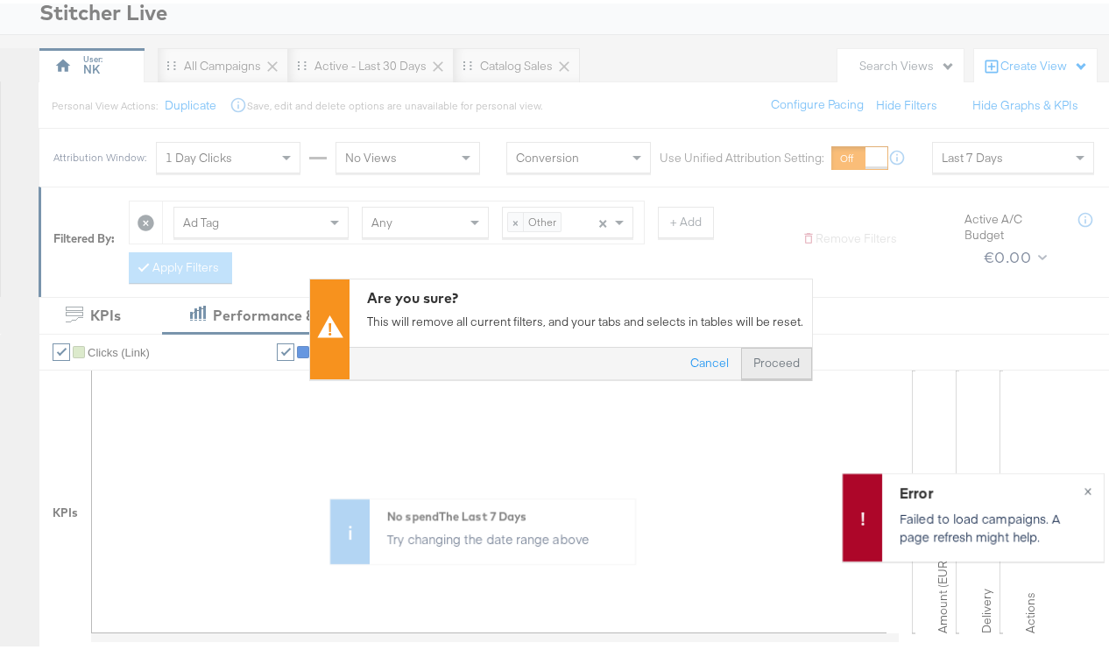
click at [768, 353] on button "Proceed" at bounding box center [776, 360] width 71 height 32
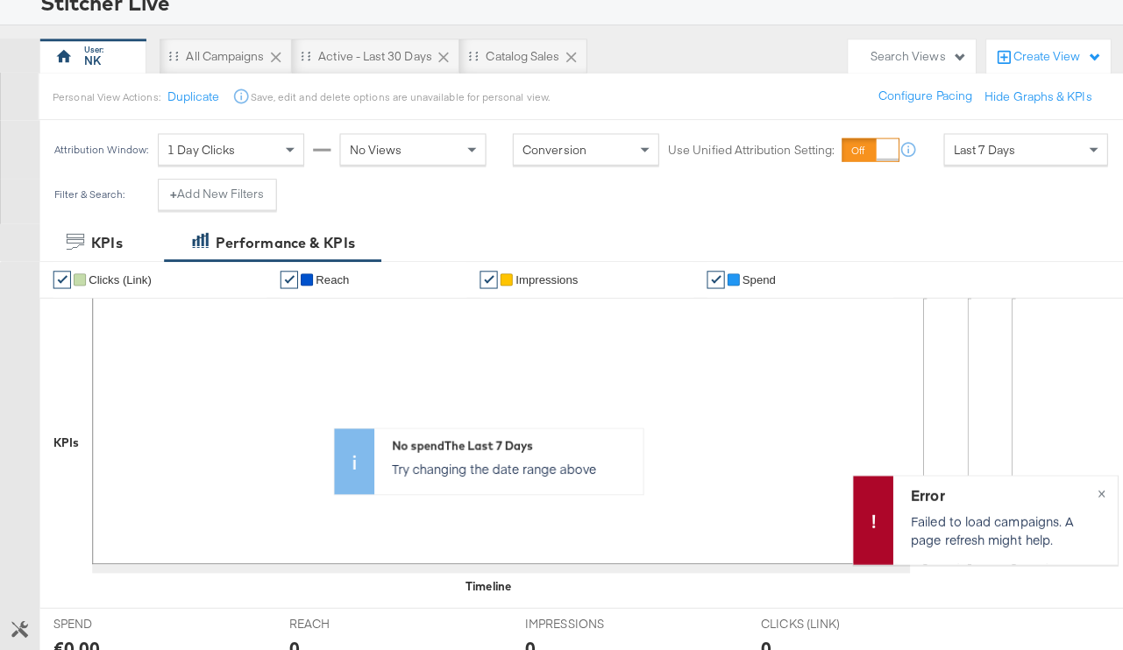
scroll to position [0, 0]
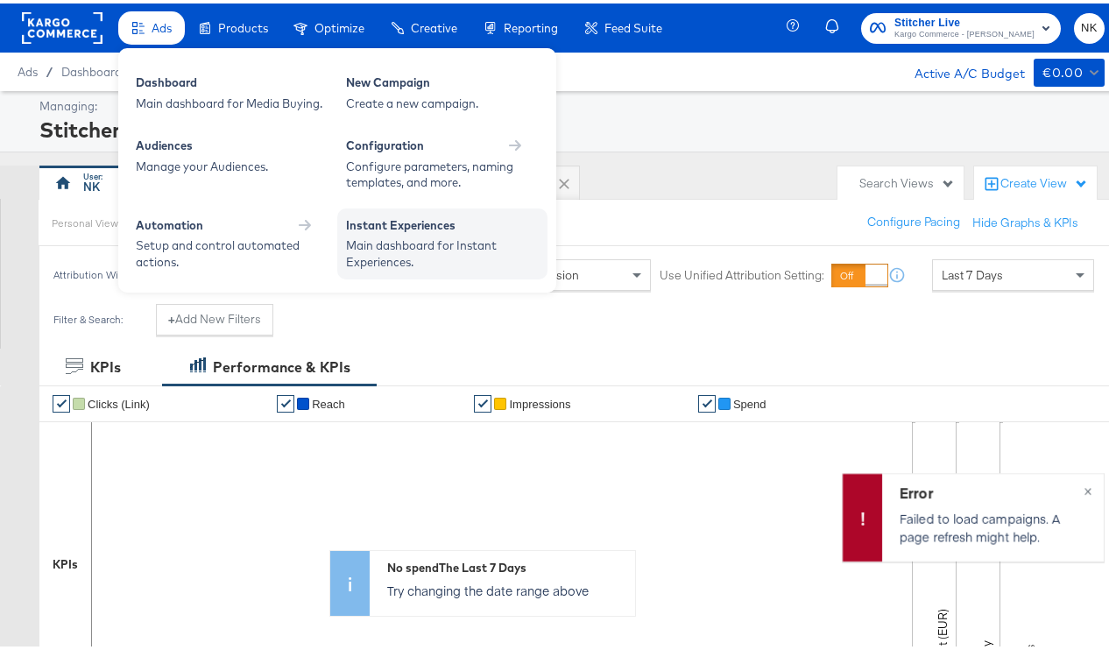
click at [387, 230] on div "Instant Experiences" at bounding box center [442, 224] width 193 height 21
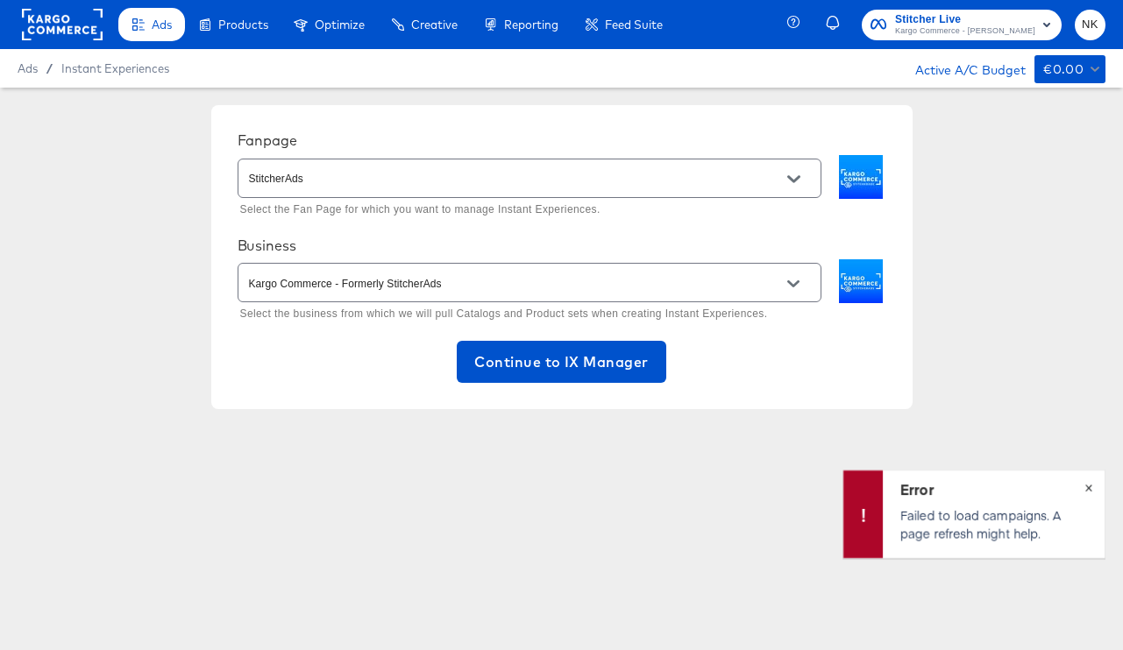
click at [1076, 480] on button "×" at bounding box center [1088, 487] width 32 height 32
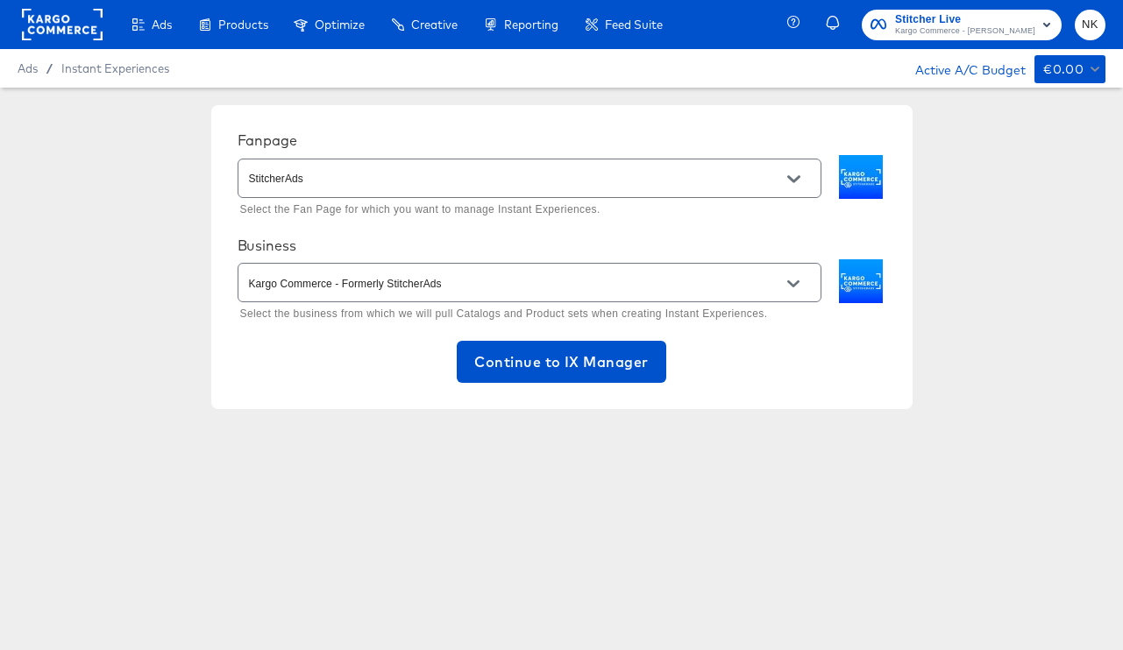
click at [195, 313] on div "Fanpage StitcherAds Select the Fan Page for which you want to manage Instant Ex…" at bounding box center [561, 257] width 1123 height 339
click at [532, 357] on span "Continue to IX Manager" at bounding box center [561, 362] width 174 height 25
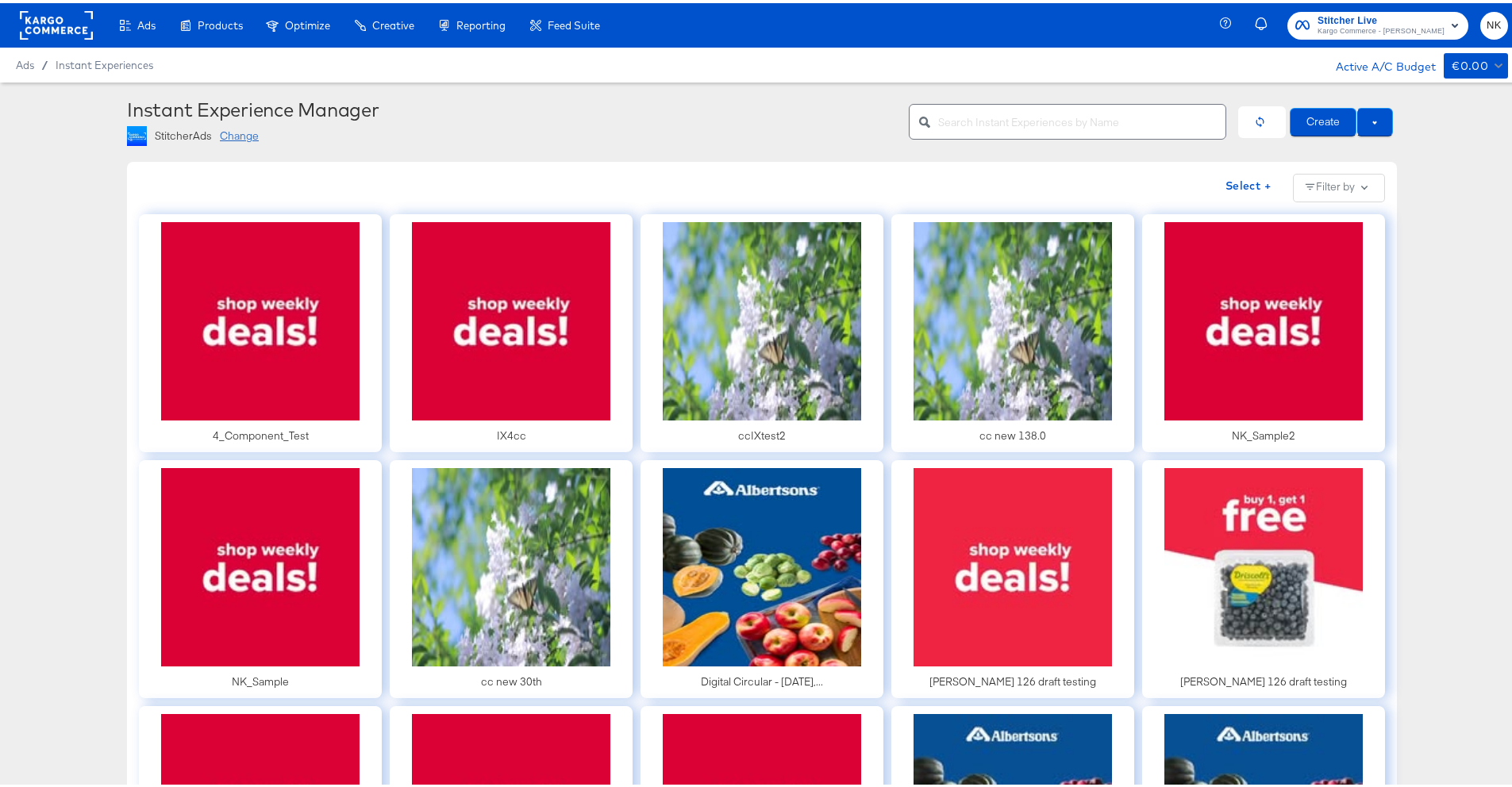
click at [348, 134] on div "StitcherAds Change" at bounding box center [512, 133] width 770 height 20
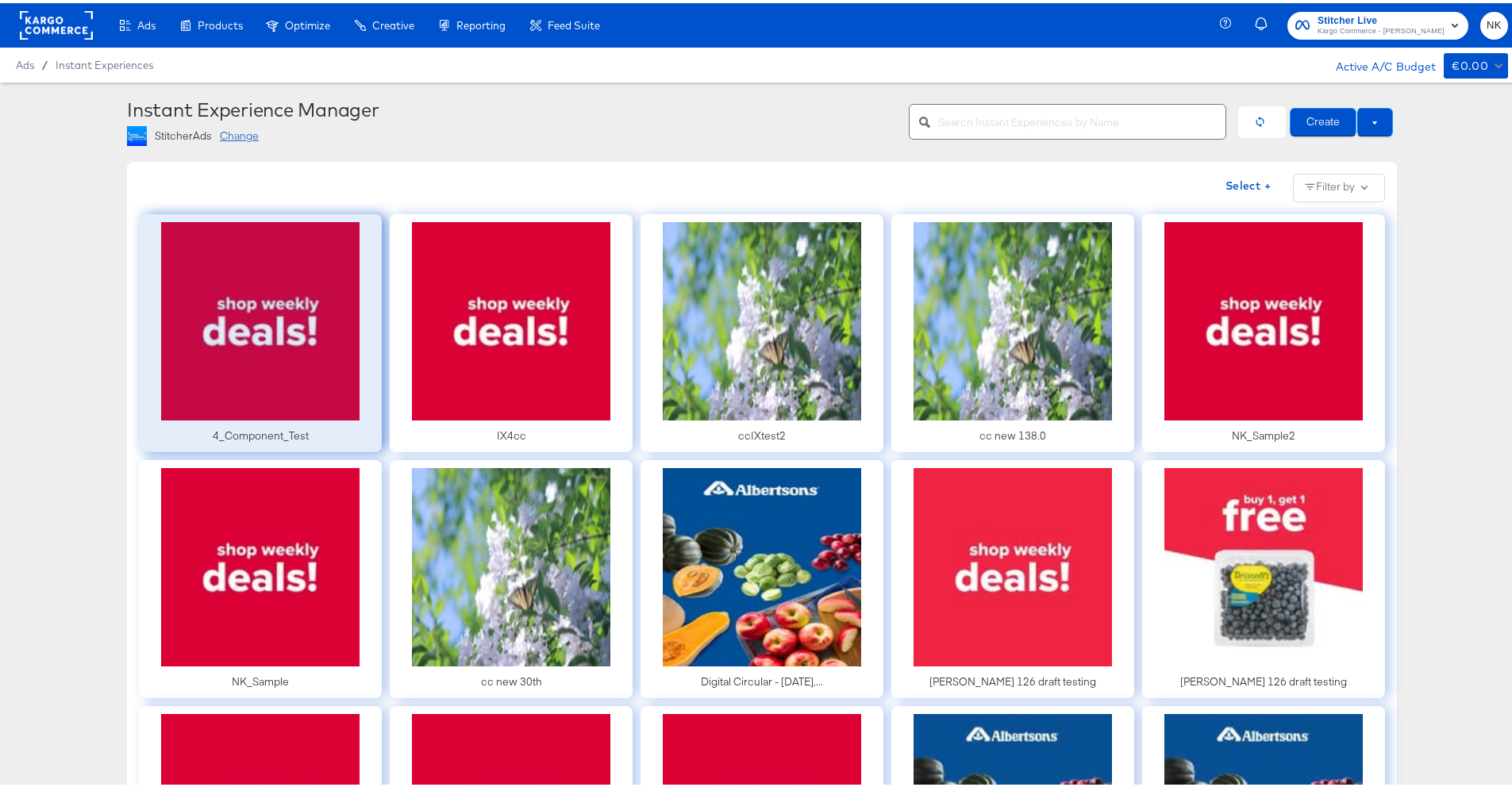
click at [295, 378] on div at bounding box center [260, 330] width 243 height 238
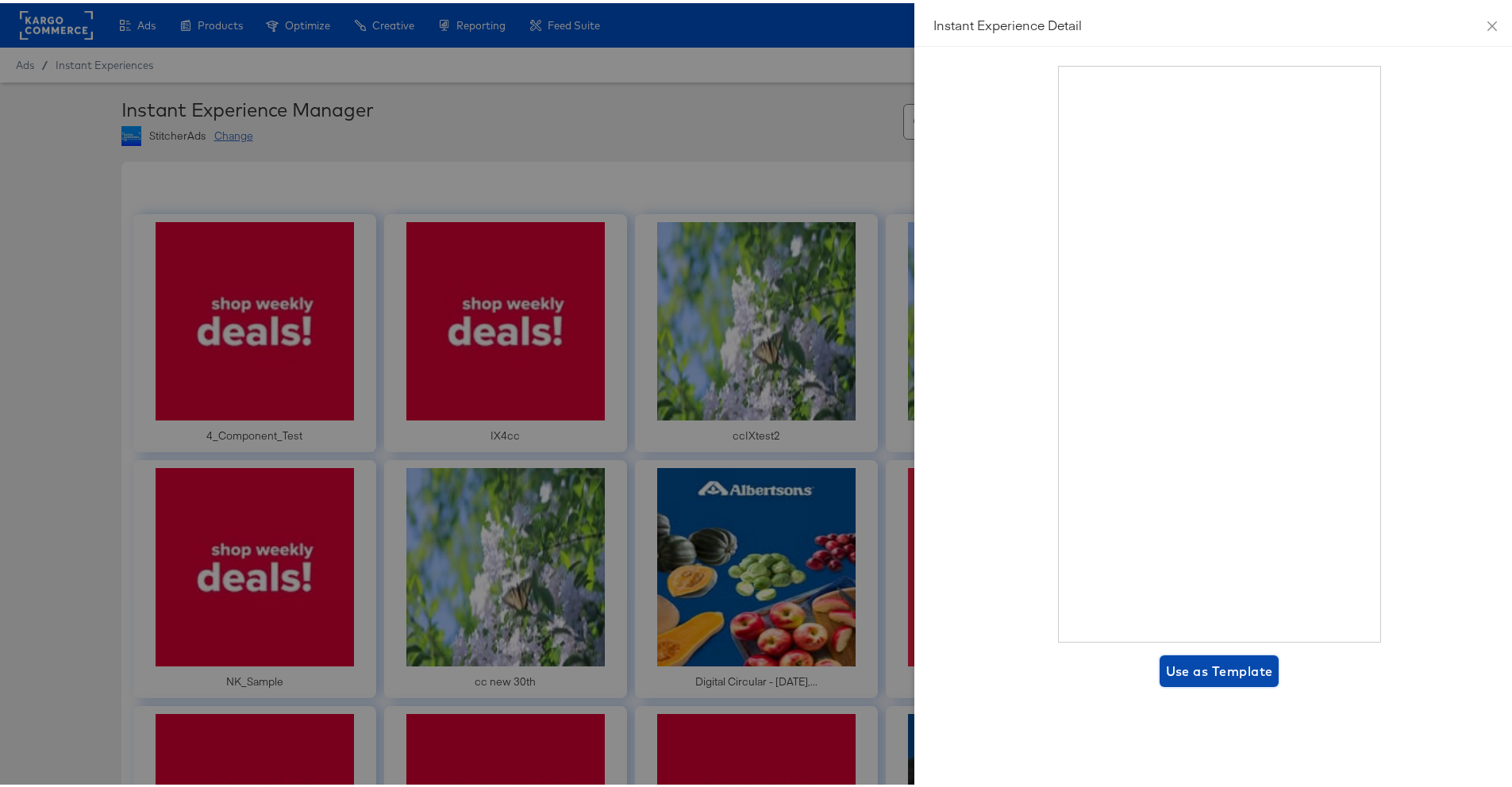
click at [1016, 588] on span "Use as Template" at bounding box center [1219, 668] width 107 height 23
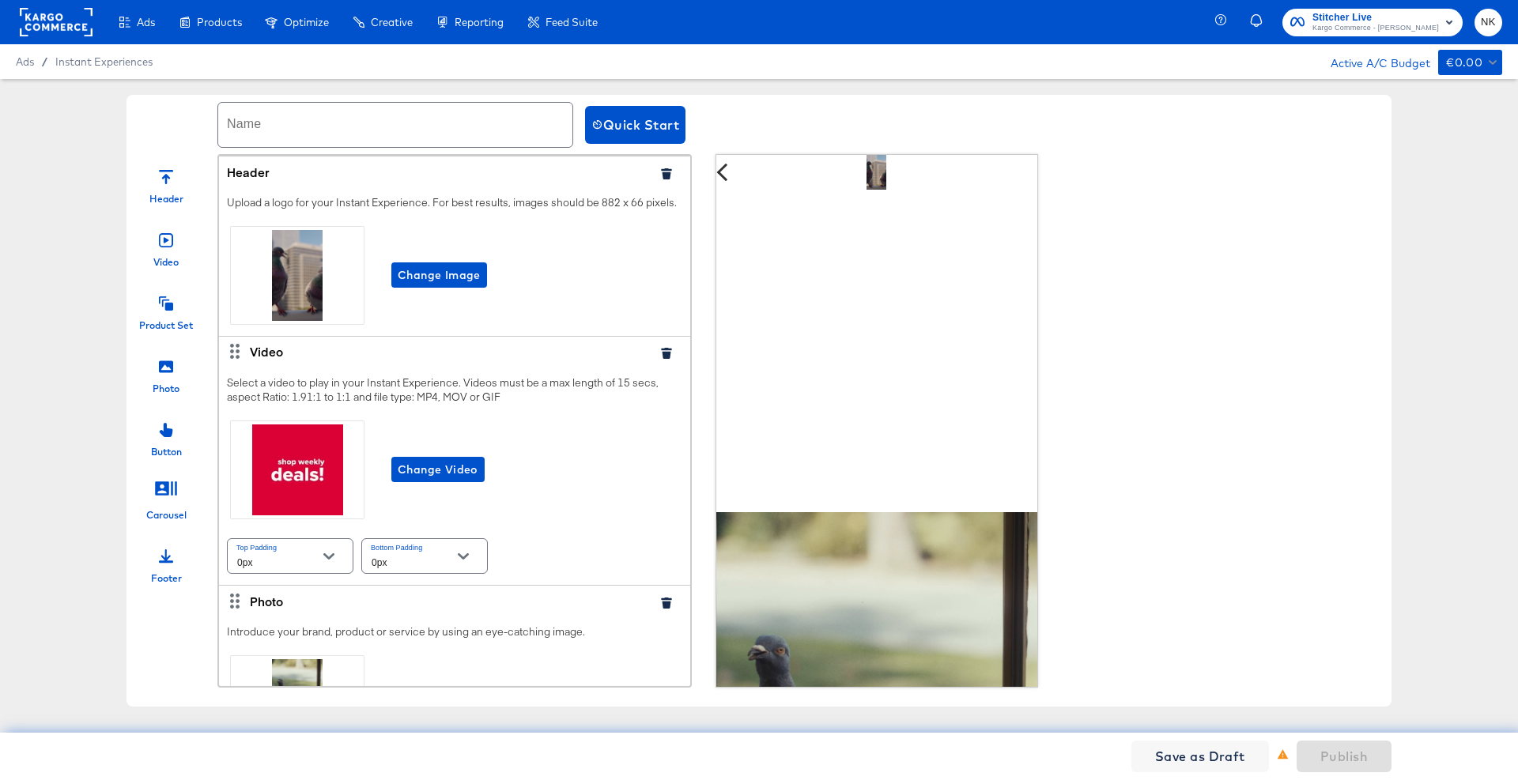
click at [662, 359] on icon "button" at bounding box center [667, 354] width 11 height 11
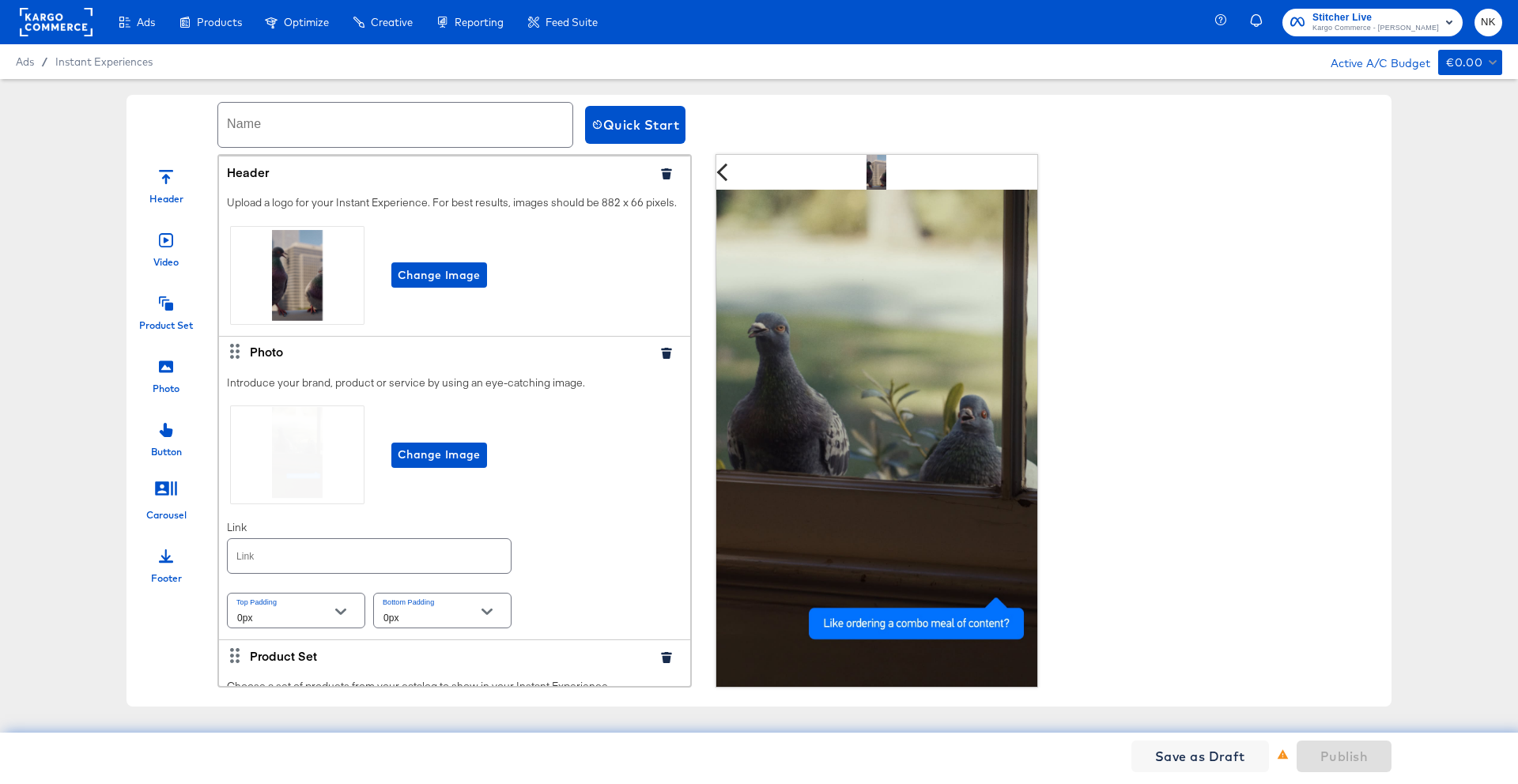
click at [662, 176] on icon "button" at bounding box center [666, 174] width 10 height 11
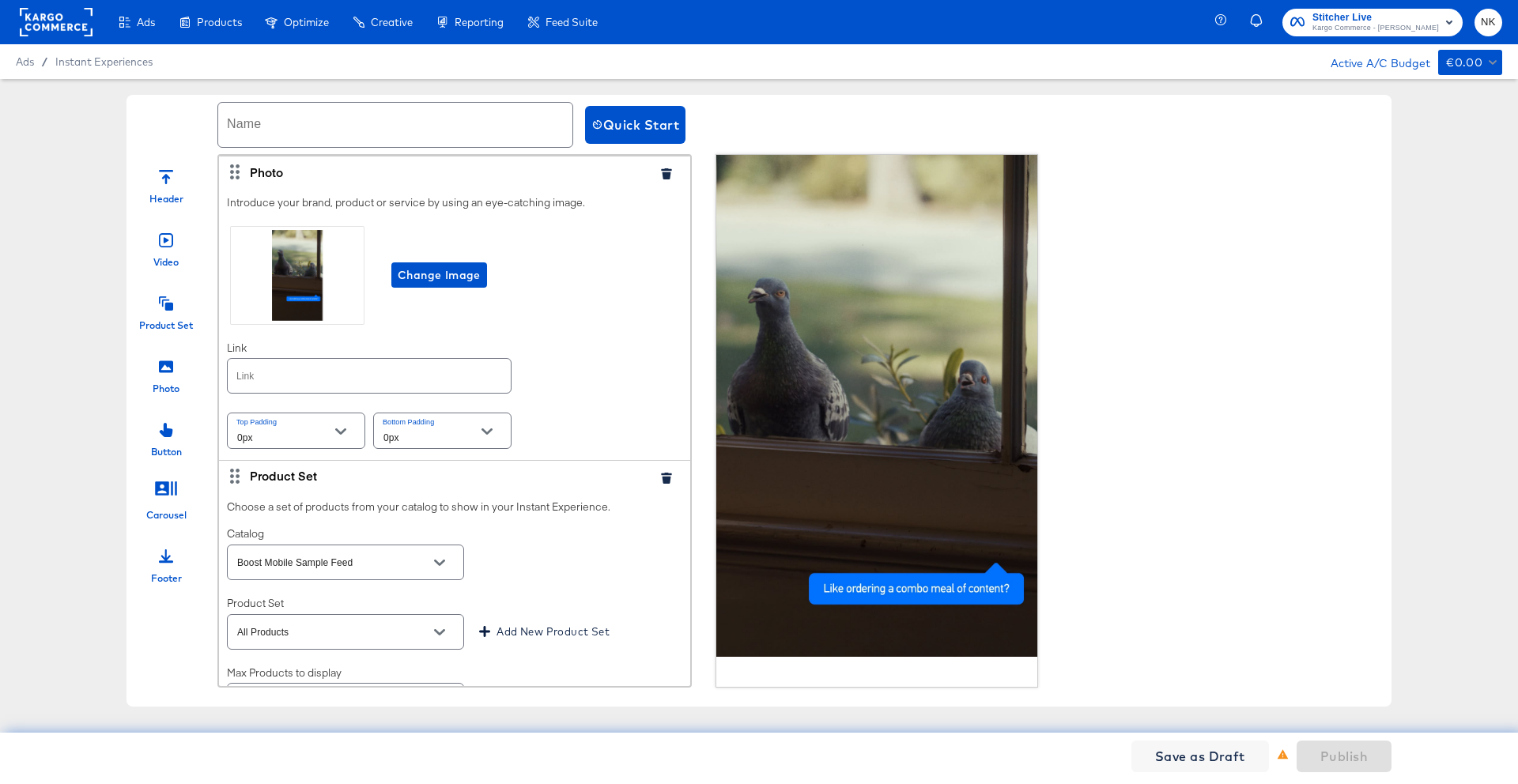
click at [418, 124] on input "text" at bounding box center [395, 125] width 355 height 44
click at [380, 125] on input "text" at bounding box center [395, 125] width 355 height 44
type input "N"
type input "S"
type input "3elementtest"
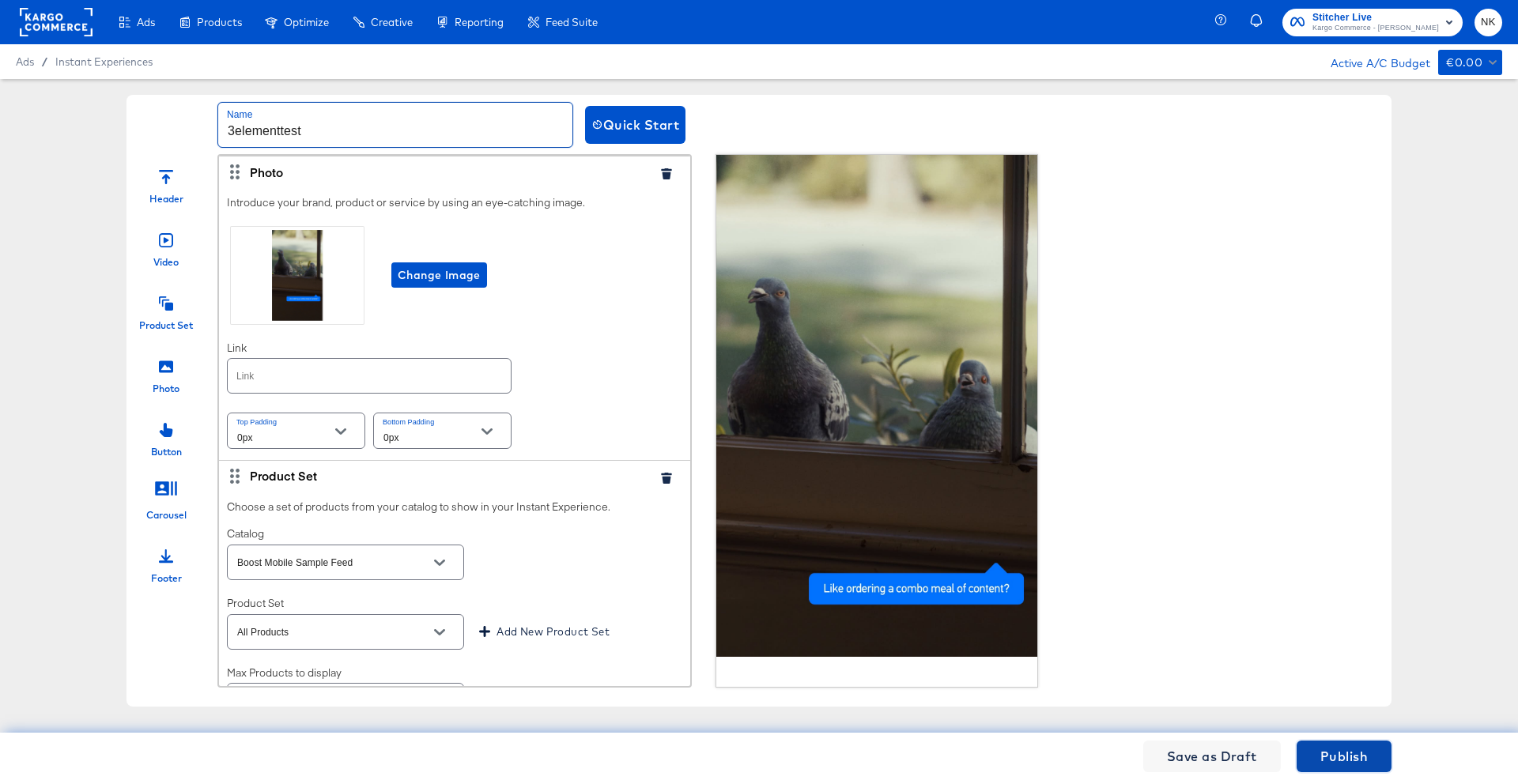
click at [1013, 586] on span "Publish" at bounding box center [1344, 756] width 48 height 23
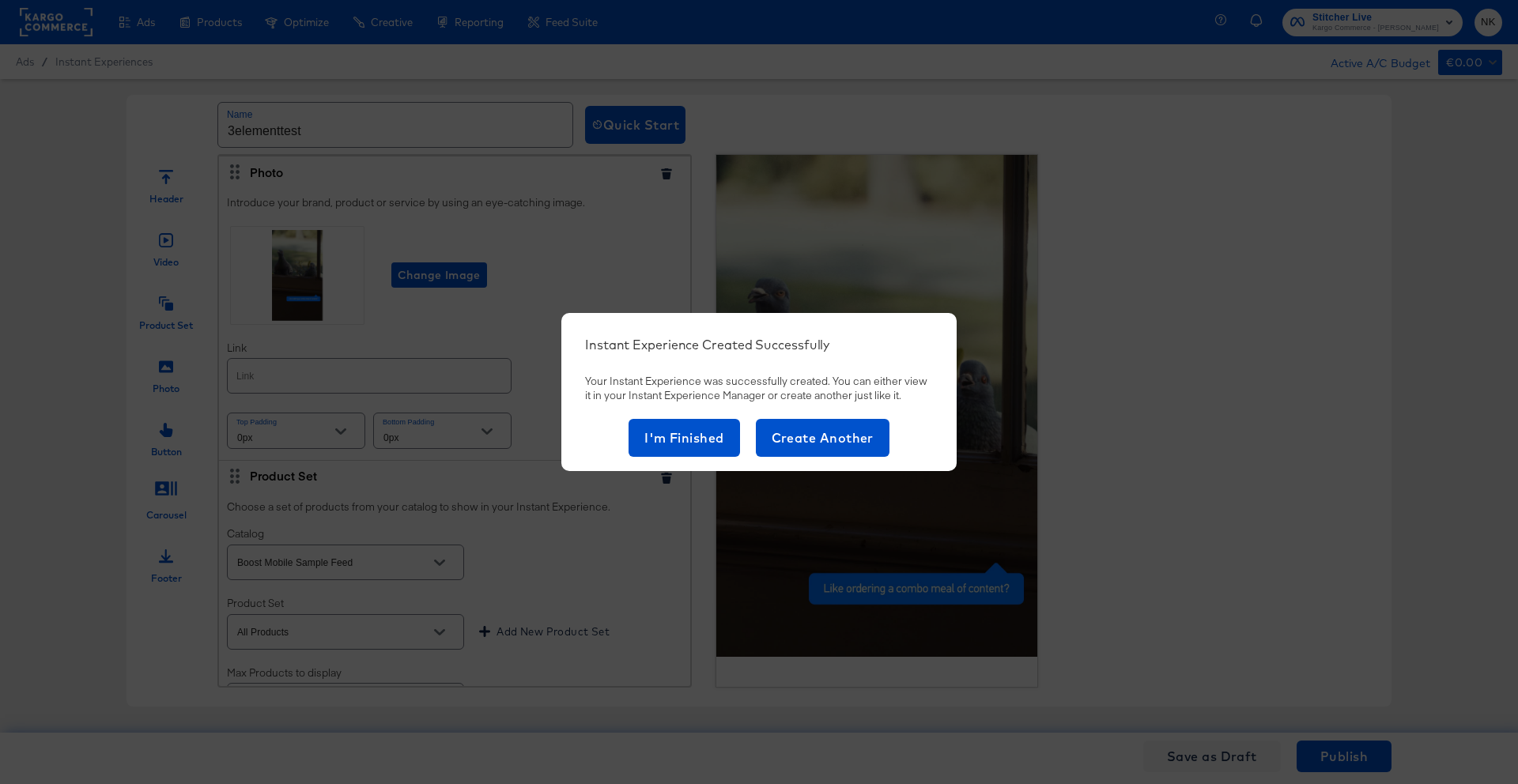
click at [700, 374] on div "Your Instant Experience was successfully created. You can either view it in you…" at bounding box center [759, 388] width 348 height 29
click at [732, 447] on button "I'm Finished" at bounding box center [685, 438] width 112 height 38
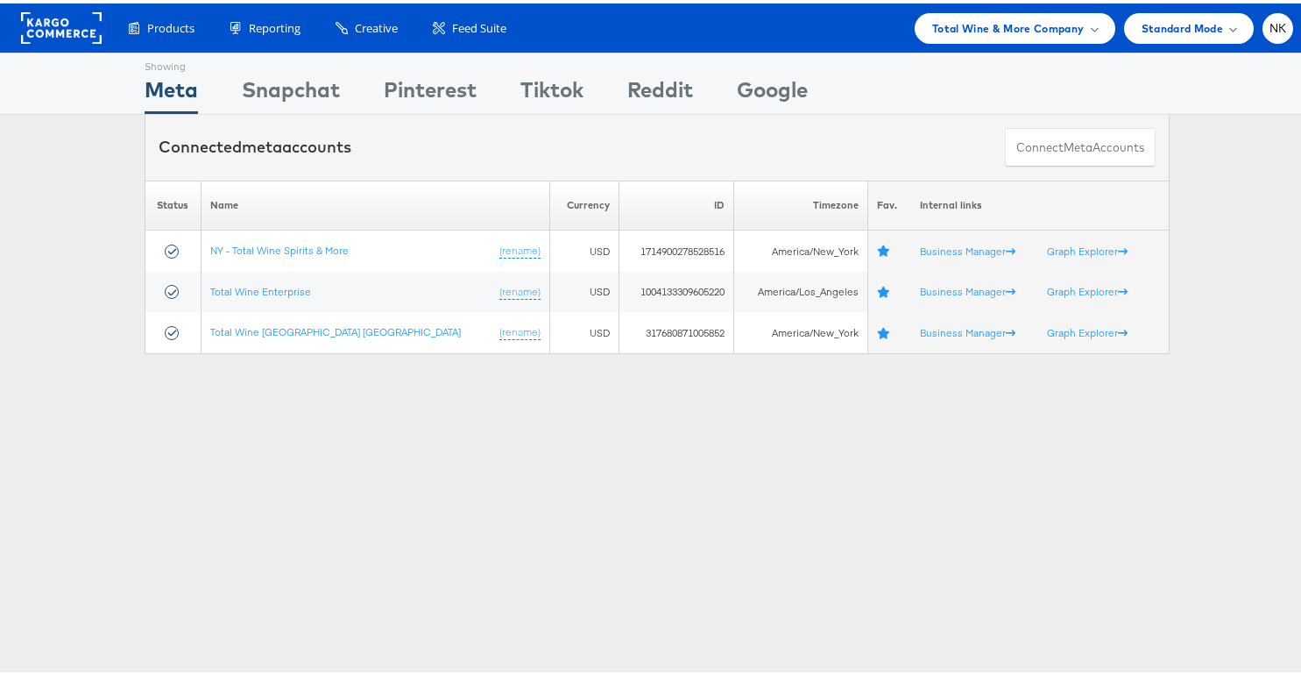
click at [91, 23] on rect at bounding box center [61, 25] width 81 height 32
